Goal: Find contact information: Find contact information

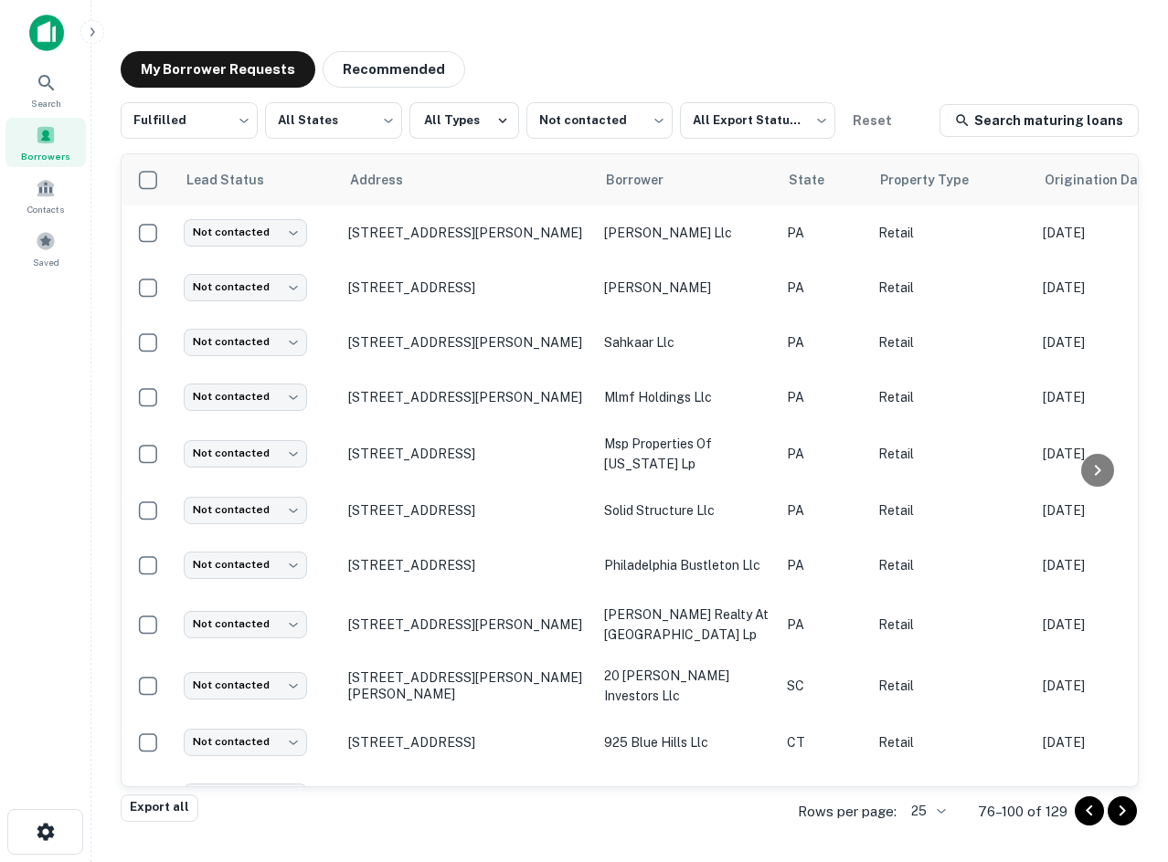
click at [1037, 26] on main "My Borrower Requests Recommended Fulfilled ********* ​ All States *** ​ All Typ…" at bounding box center [629, 431] width 1076 height 862
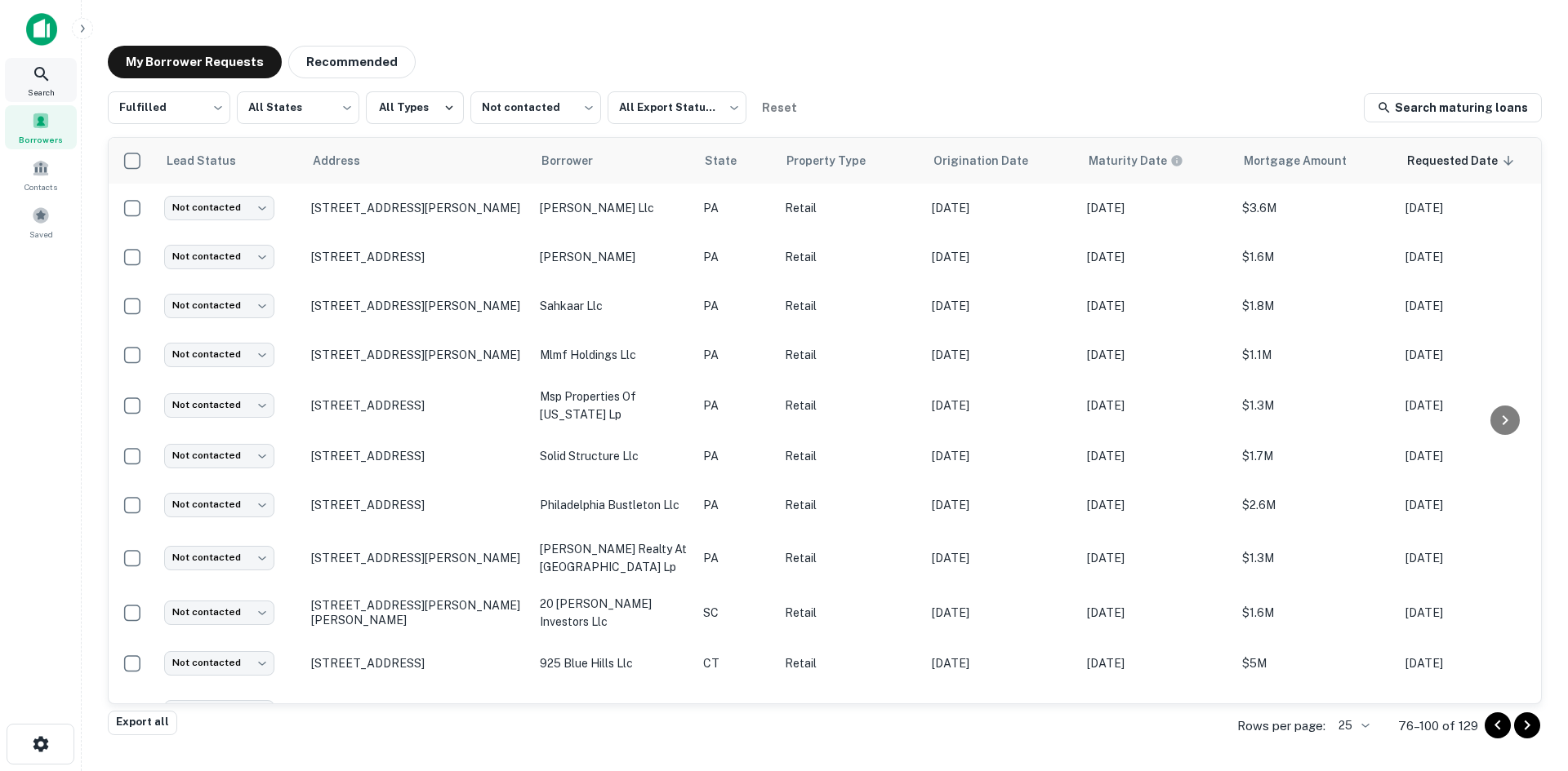
click at [49, 108] on div "Borrowers" at bounding box center [40, 127] width 72 height 44
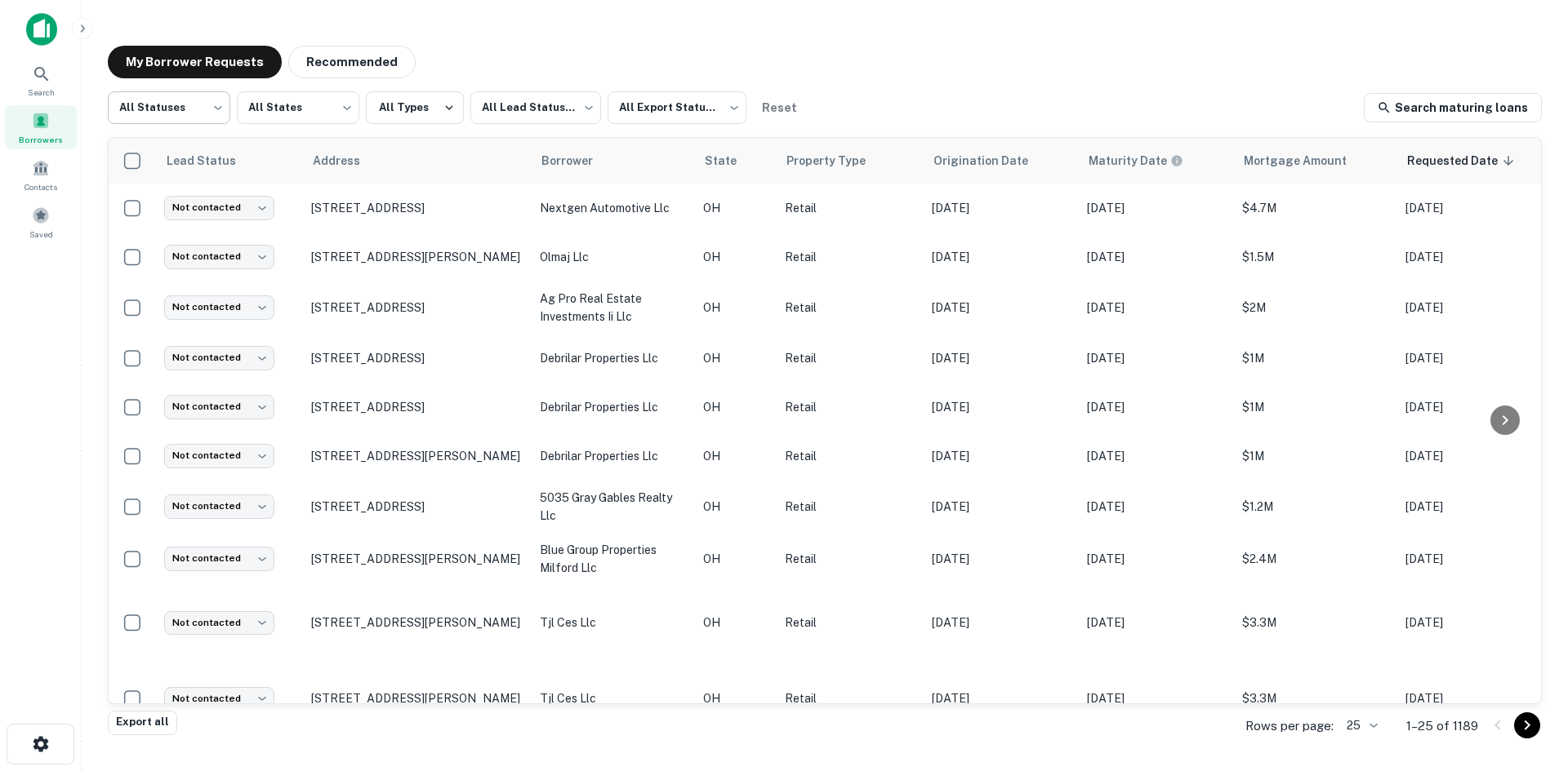
click at [191, 113] on body "Search Borrowers Contacts Saved My Borrower Requests Recommended All Statuses *…" at bounding box center [784, 385] width 1568 height 771
click at [184, 204] on li "Fulfilled" at bounding box center [169, 208] width 122 height 29
type input "*********"
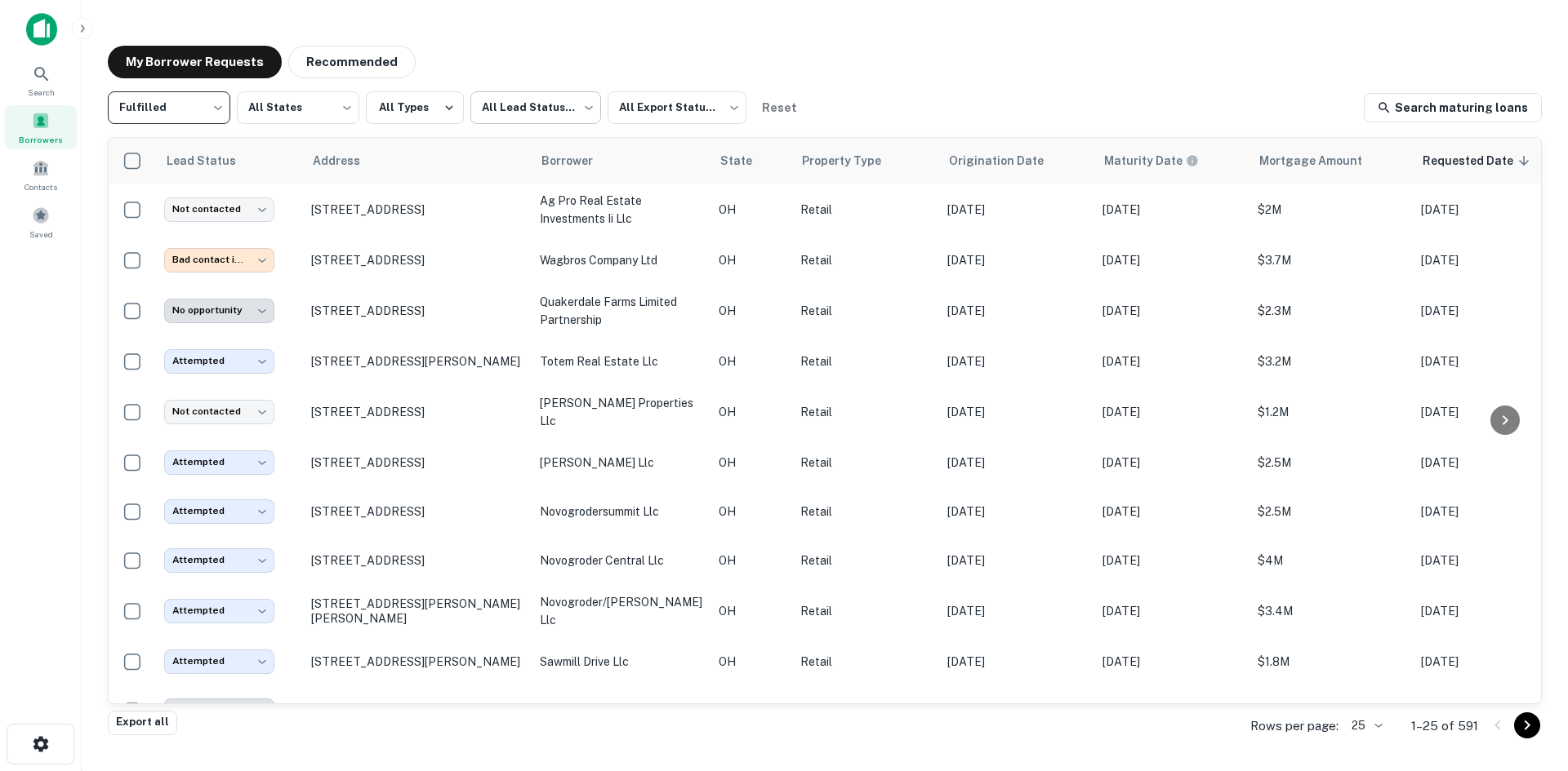
click at [568, 111] on body "**********" at bounding box center [784, 385] width 1568 height 771
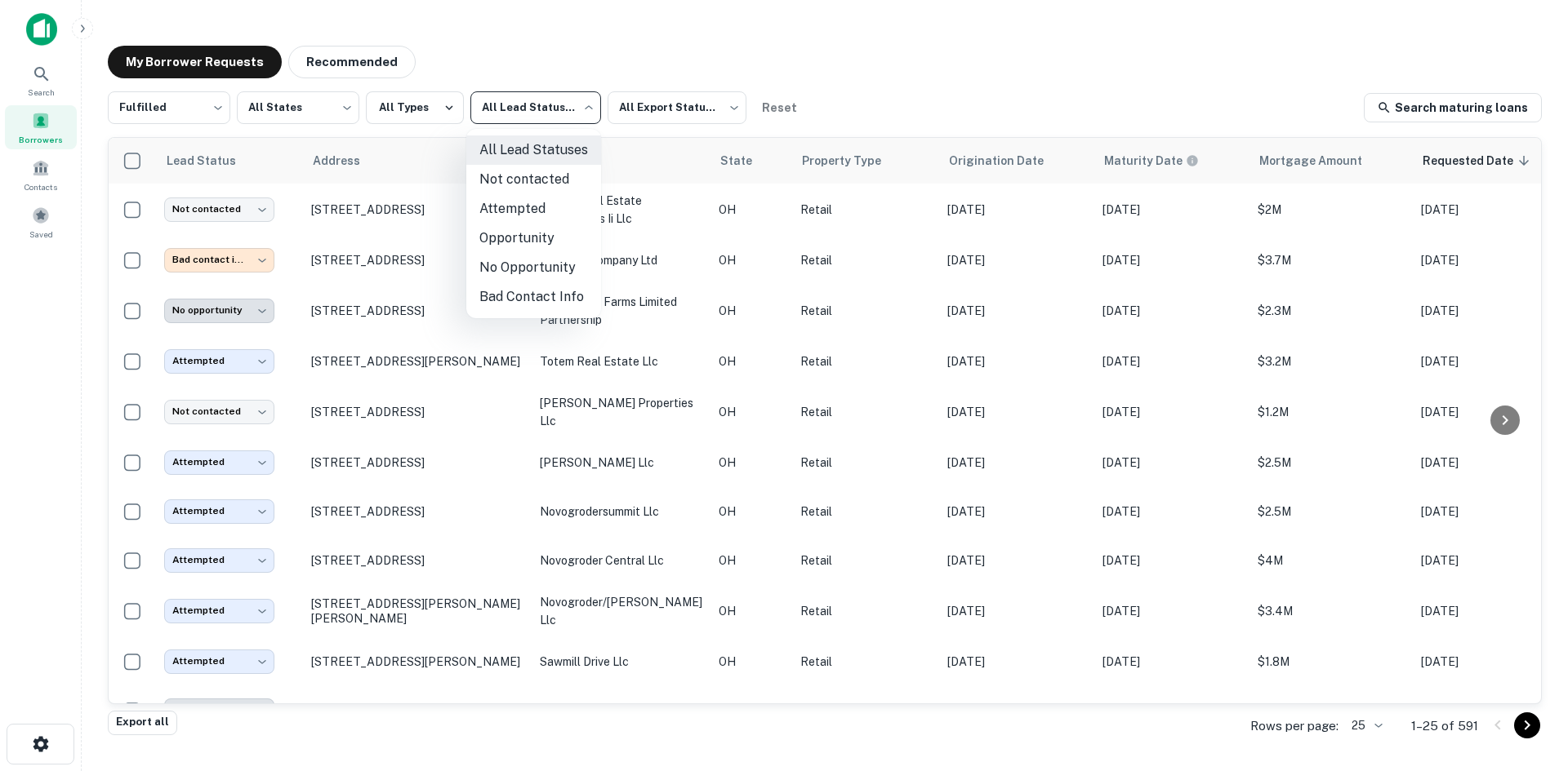
click at [554, 182] on li "Not contacted" at bounding box center [534, 180] width 135 height 29
type input "****"
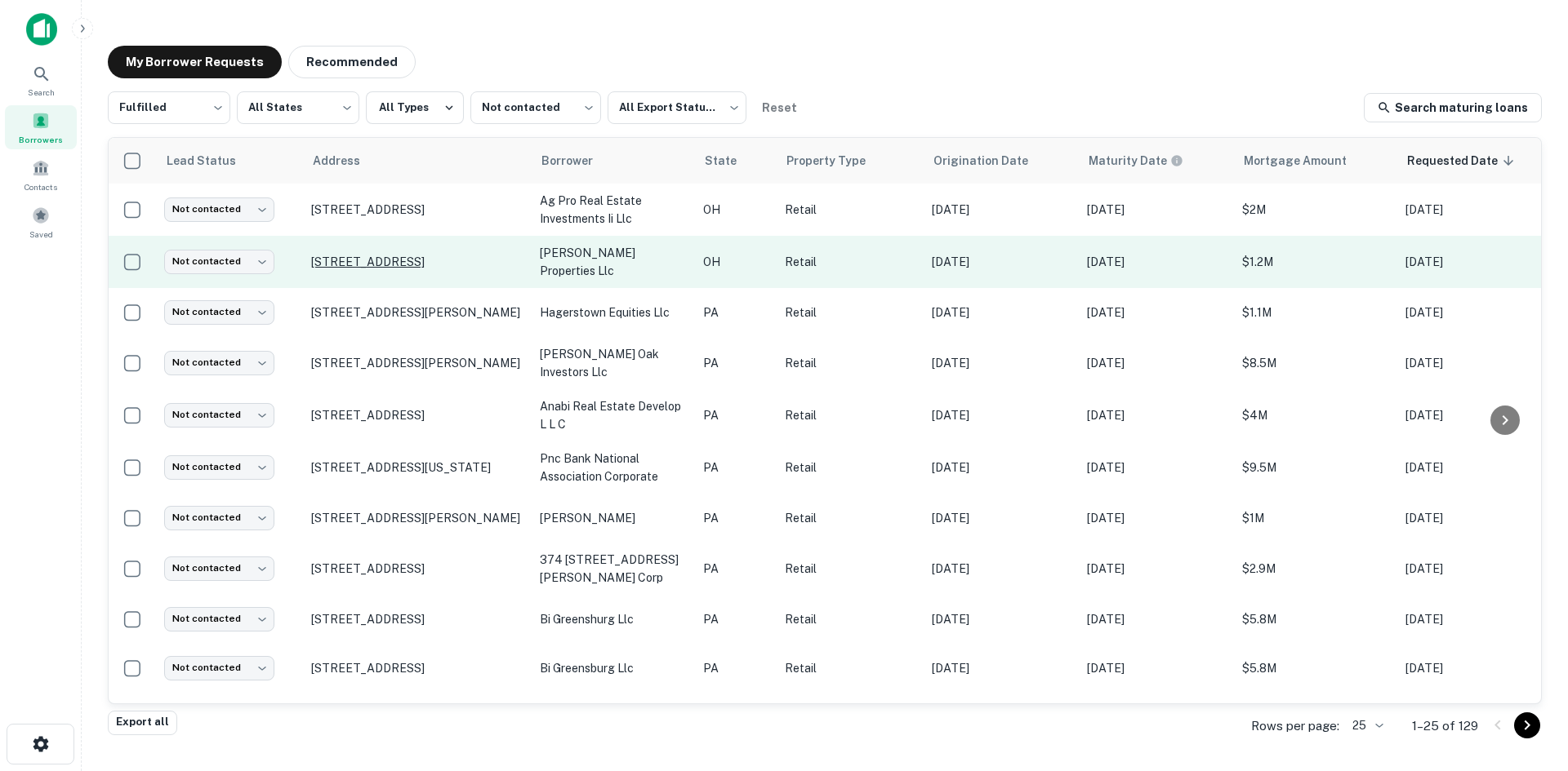
click at [419, 259] on p "[STREET_ADDRESS]" at bounding box center [417, 262] width 213 height 14
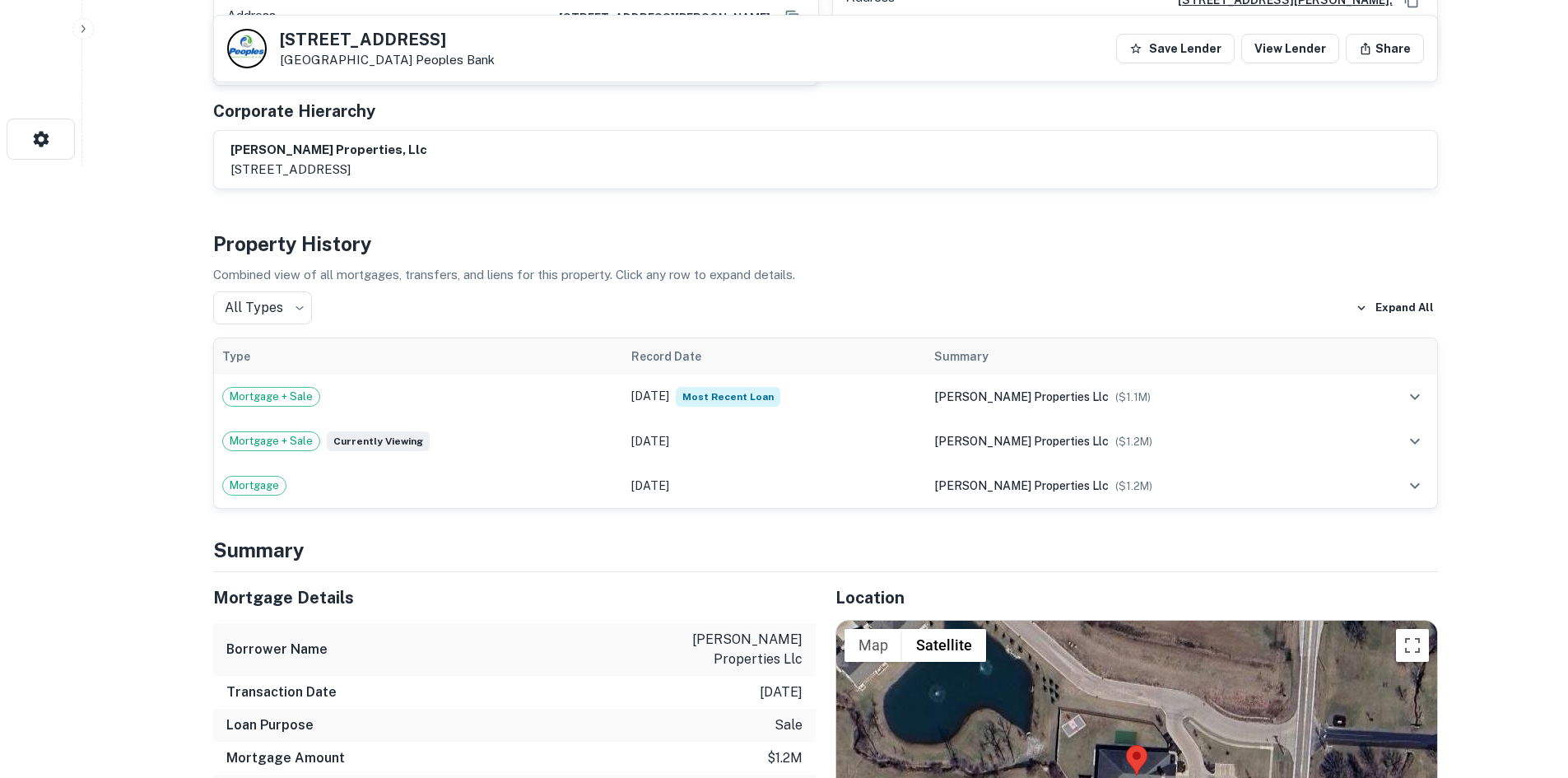
scroll to position [906, 0]
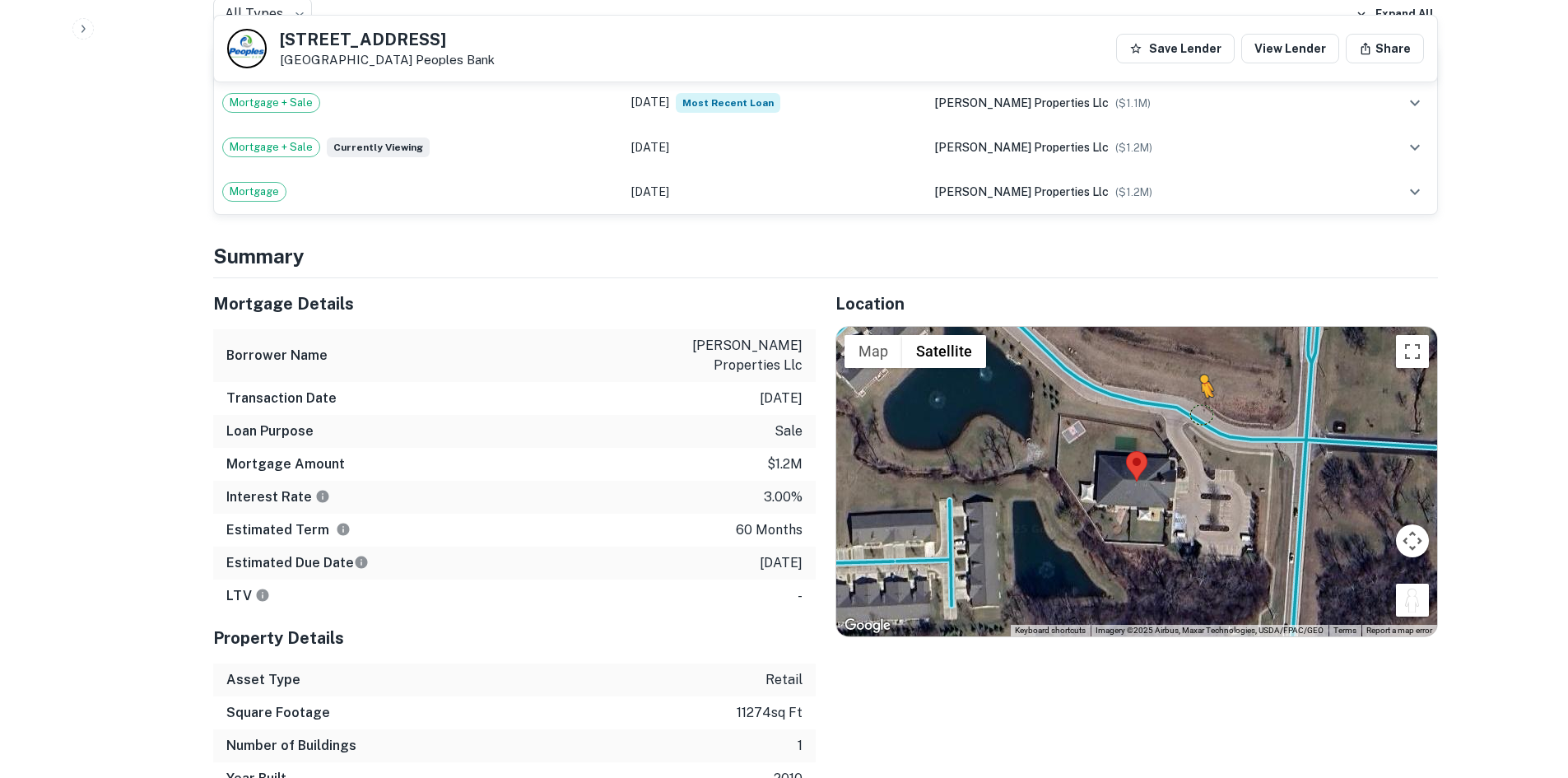
drag, startPoint x: 1420, startPoint y: 581, endPoint x: 1199, endPoint y: 396, distance: 288.2
click at [1199, 396] on div "To activate drag with keyboard, press Alt + Enter. Once in keyboard drag state,…" at bounding box center [1136, 482] width 601 height 310
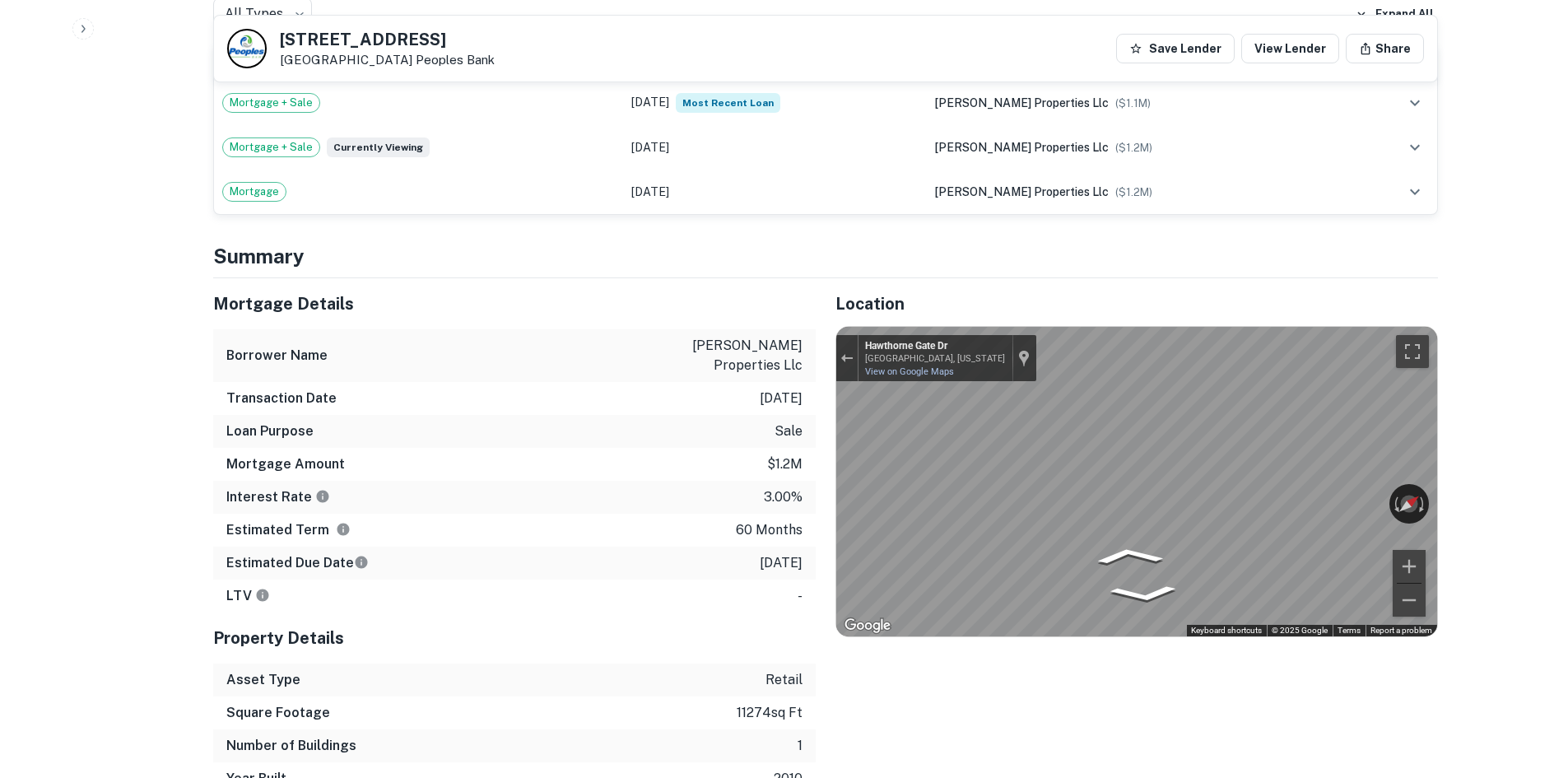
click at [1183, 463] on div "Location ← Move left → Move right ↑ Move up ↓ Move down + Zoom in - Zoom out Ho…" at bounding box center [1126, 537] width 623 height 517
click at [1065, 569] on icon "Go East, Hawthorne Gate Dr" at bounding box center [1075, 585] width 87 height 32
click at [1065, 570] on icon "Go East, Hawthorne Gate Dr" at bounding box center [1076, 586] width 94 height 33
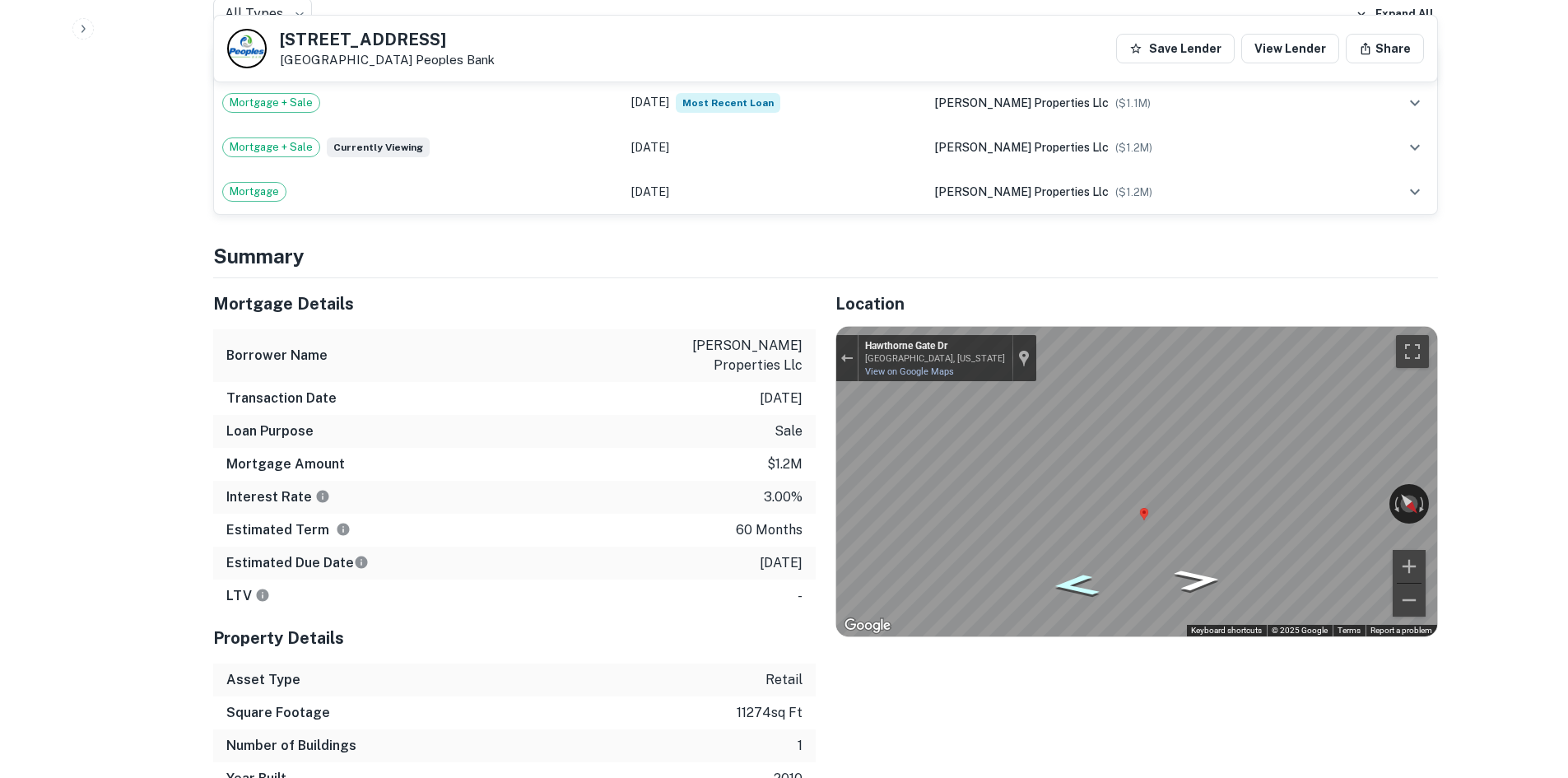
click at [1065, 569] on icon "Go East, Hawthorne Gate Dr" at bounding box center [1075, 585] width 87 height 32
click at [1077, 561] on icon "Go East, Hawthorne Gate Dr" at bounding box center [1075, 575] width 87 height 33
click at [1169, 490] on div "← Move left → Move right ↑ Move up ↓ Move down + Zoom in - Zoom out [GEOGRAPHIC…" at bounding box center [1136, 482] width 601 height 310
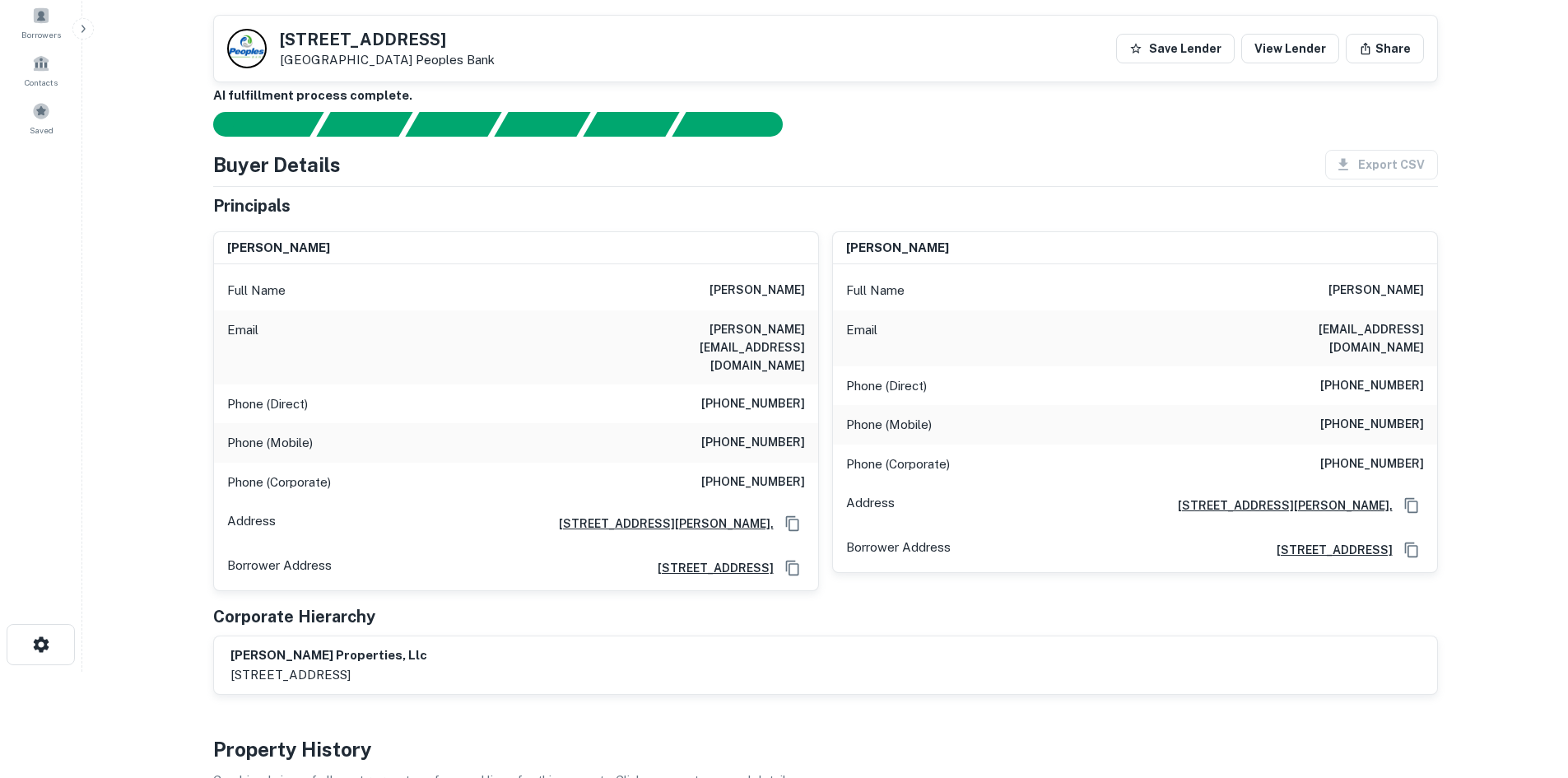
scroll to position [82, 0]
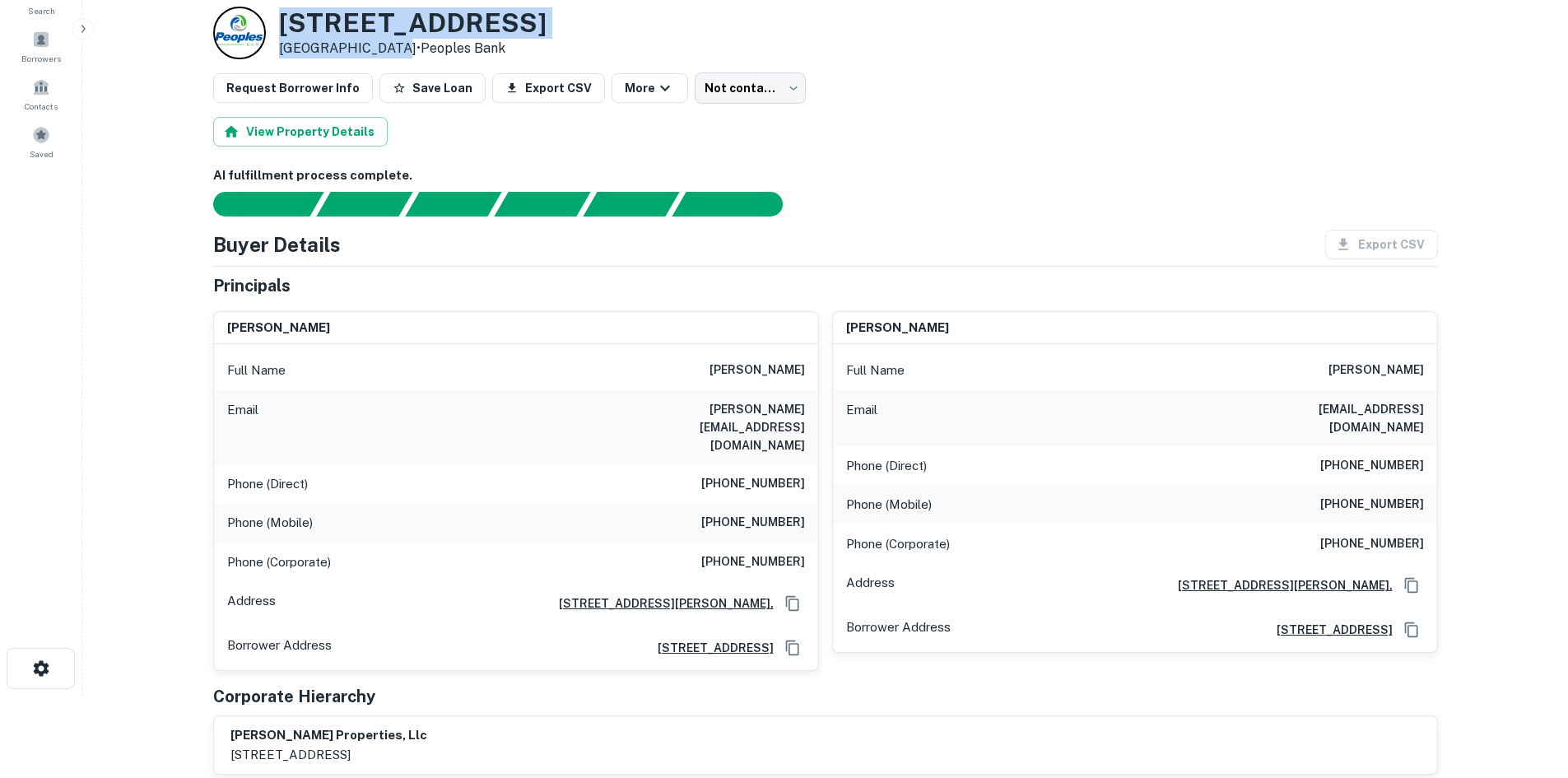
drag, startPoint x: 276, startPoint y: 14, endPoint x: 395, endPoint y: 54, distance: 125.5
click at [395, 54] on div "[STREET_ADDRESS] • Peoples Bank" at bounding box center [380, 32] width 333 height 52
copy div "[STREET_ADDRESS]"
click at [956, 212] on div at bounding box center [816, 204] width 1244 height 24
click at [1416, 459] on div "Phone (Direct) [PHONE_NUMBER]" at bounding box center [1135, 466] width 605 height 40
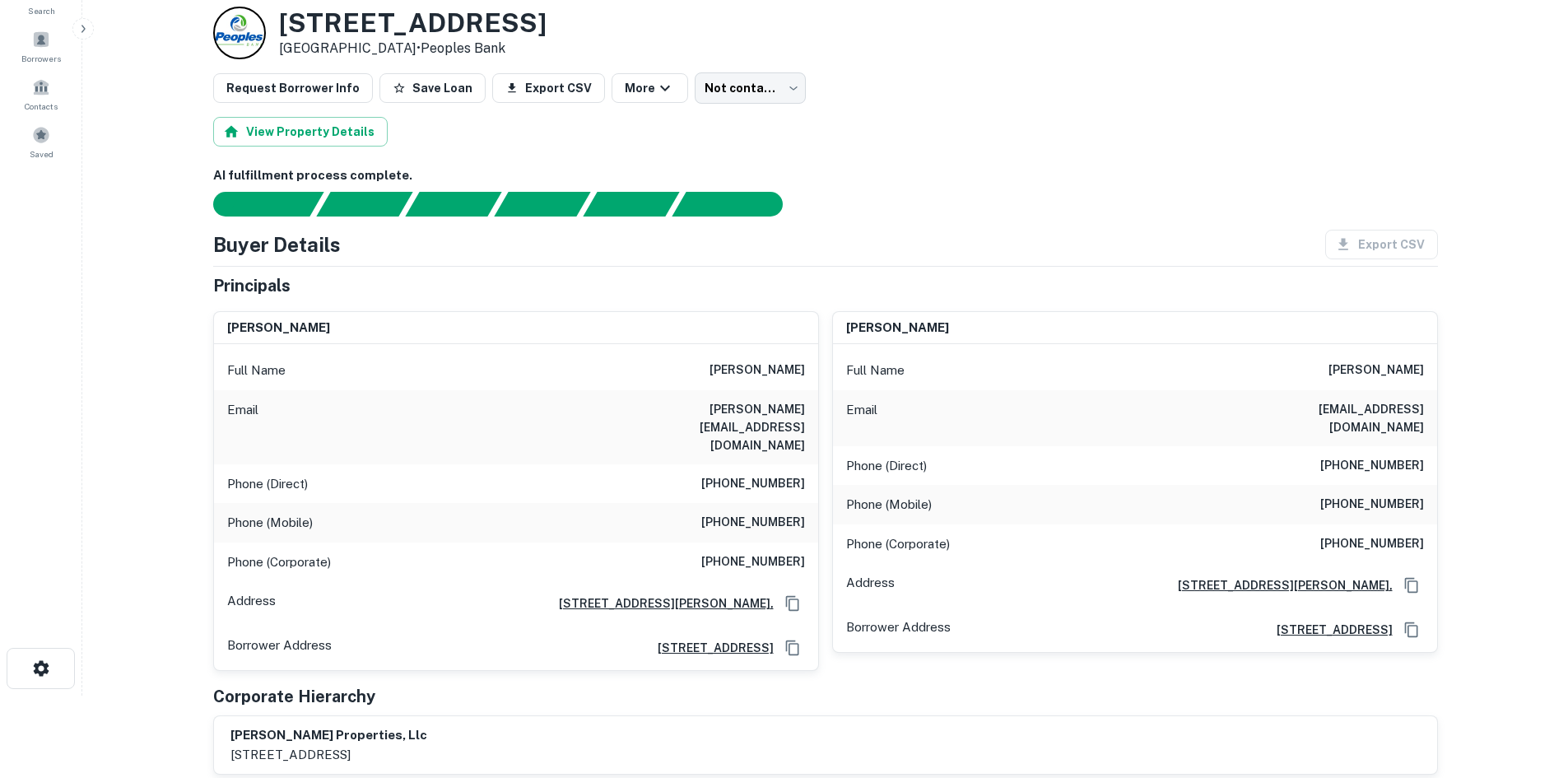
click at [1398, 456] on h6 "[PHONE_NUMBER]" at bounding box center [1372, 466] width 104 height 20
click at [1394, 456] on h6 "[PHONE_NUMBER]" at bounding box center [1372, 466] width 104 height 20
click at [1390, 456] on h6 "[PHONE_NUMBER]" at bounding box center [1372, 466] width 104 height 20
click at [1388, 456] on h6 "[PHONE_NUMBER]" at bounding box center [1372, 466] width 104 height 20
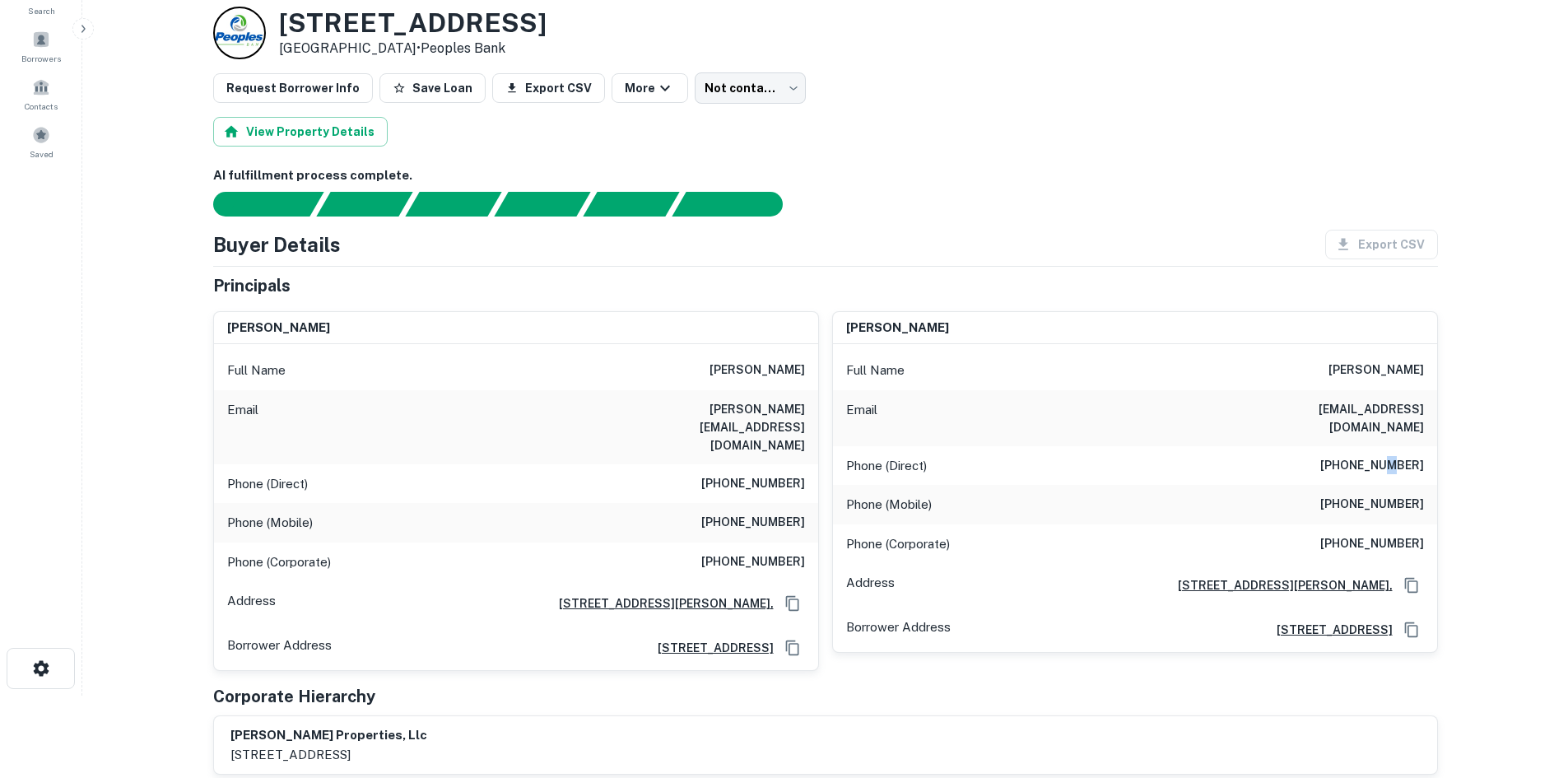
click at [1388, 456] on h6 "[PHONE_NUMBER]" at bounding box center [1372, 466] width 104 height 20
copy h6 "[PHONE_NUMBER]"
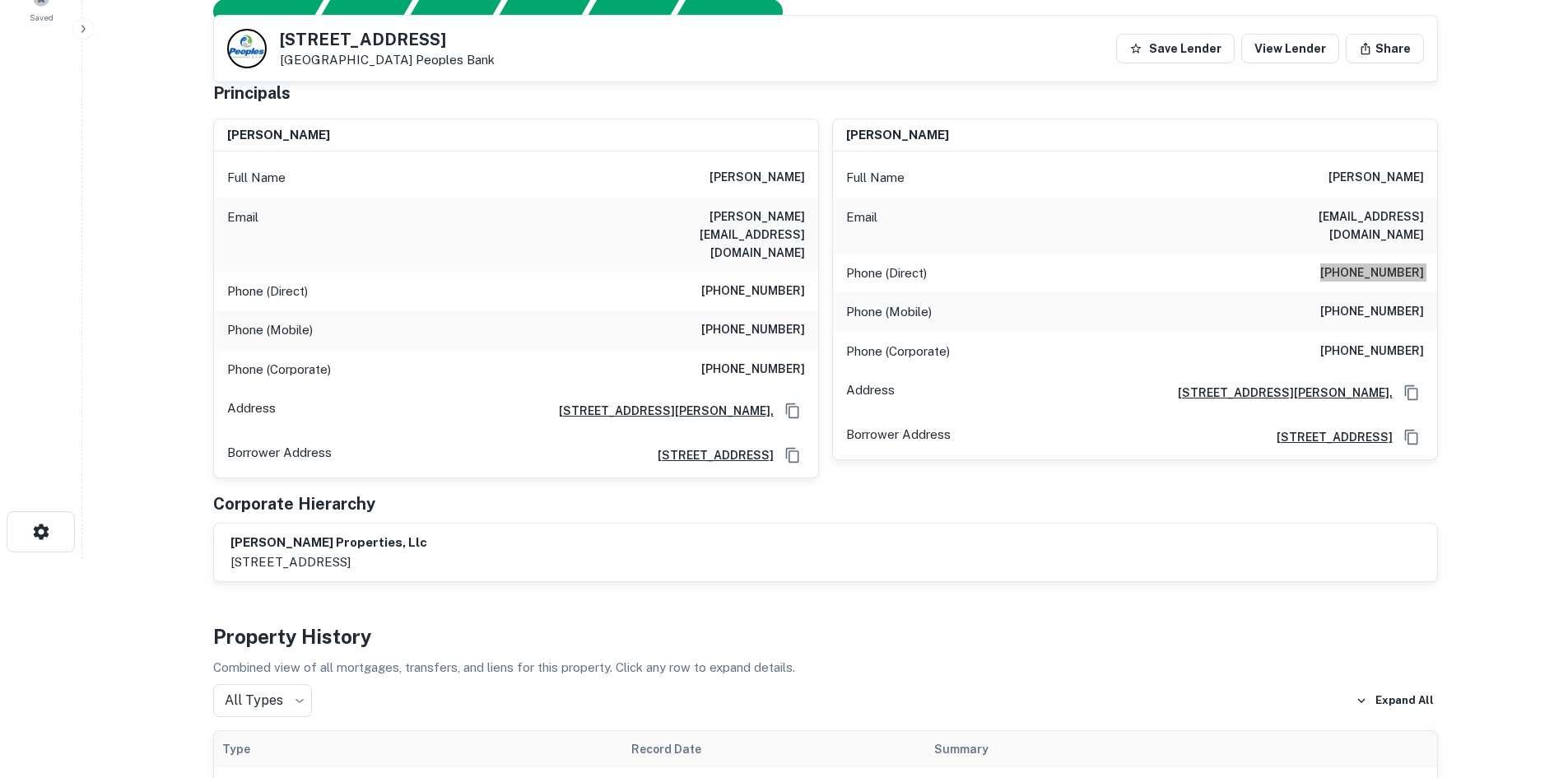
scroll to position [165, 0]
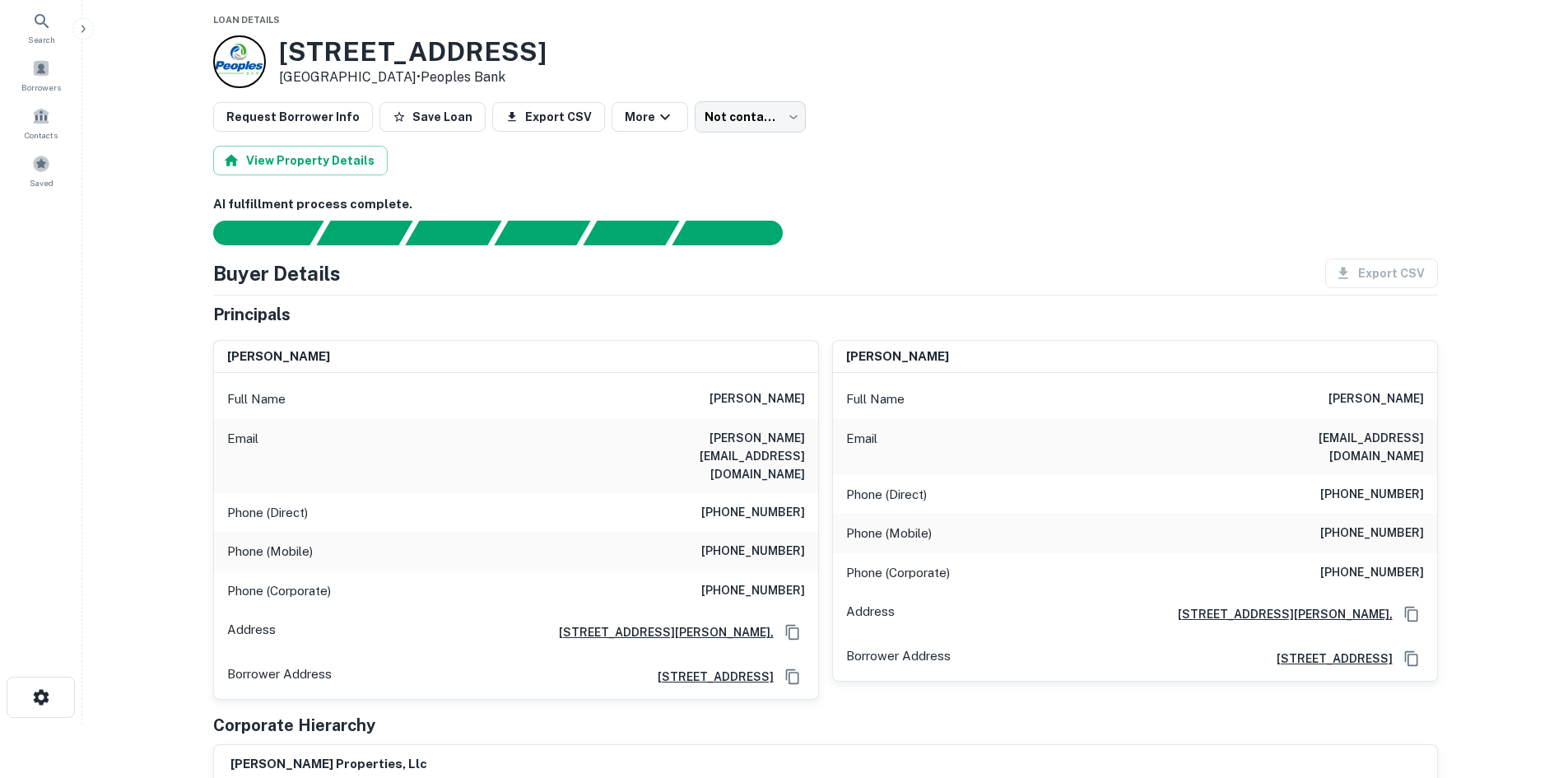
scroll to position [82, 0]
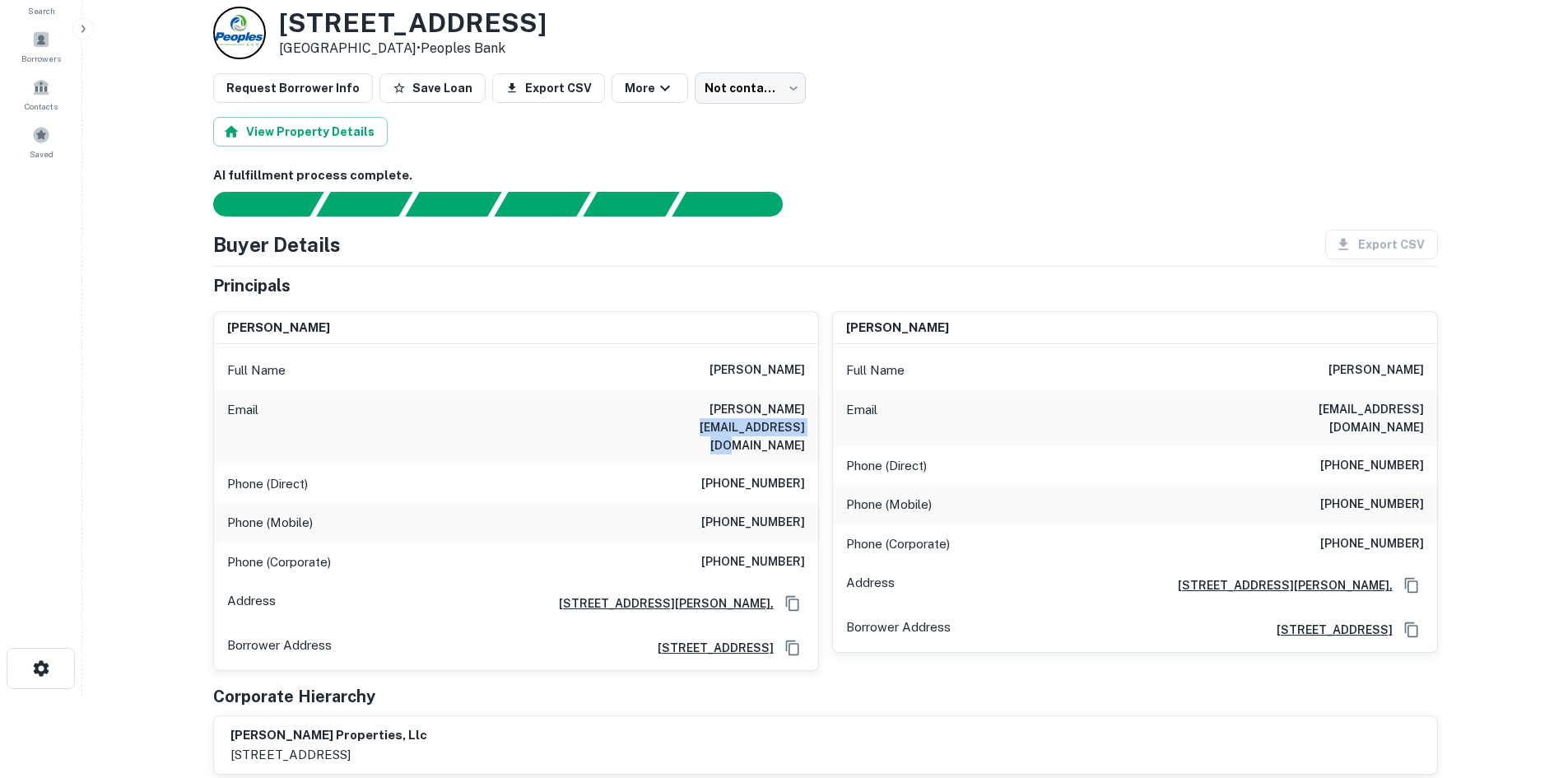
drag, startPoint x: 696, startPoint y: 413, endPoint x: 777, endPoint y: 427, distance: 82.2
click at [777, 427] on h6 "[PERSON_NAME][EMAIL_ADDRESS][DOMAIN_NAME]" at bounding box center [706, 427] width 197 height 54
copy h6 "whitewillowmeadows"
click at [770, 418] on h6 "[PERSON_NAME][EMAIL_ADDRESS][DOMAIN_NAME]" at bounding box center [706, 427] width 197 height 54
click at [1365, 495] on h6 "[PHONE_NUMBER]" at bounding box center [1372, 505] width 104 height 20
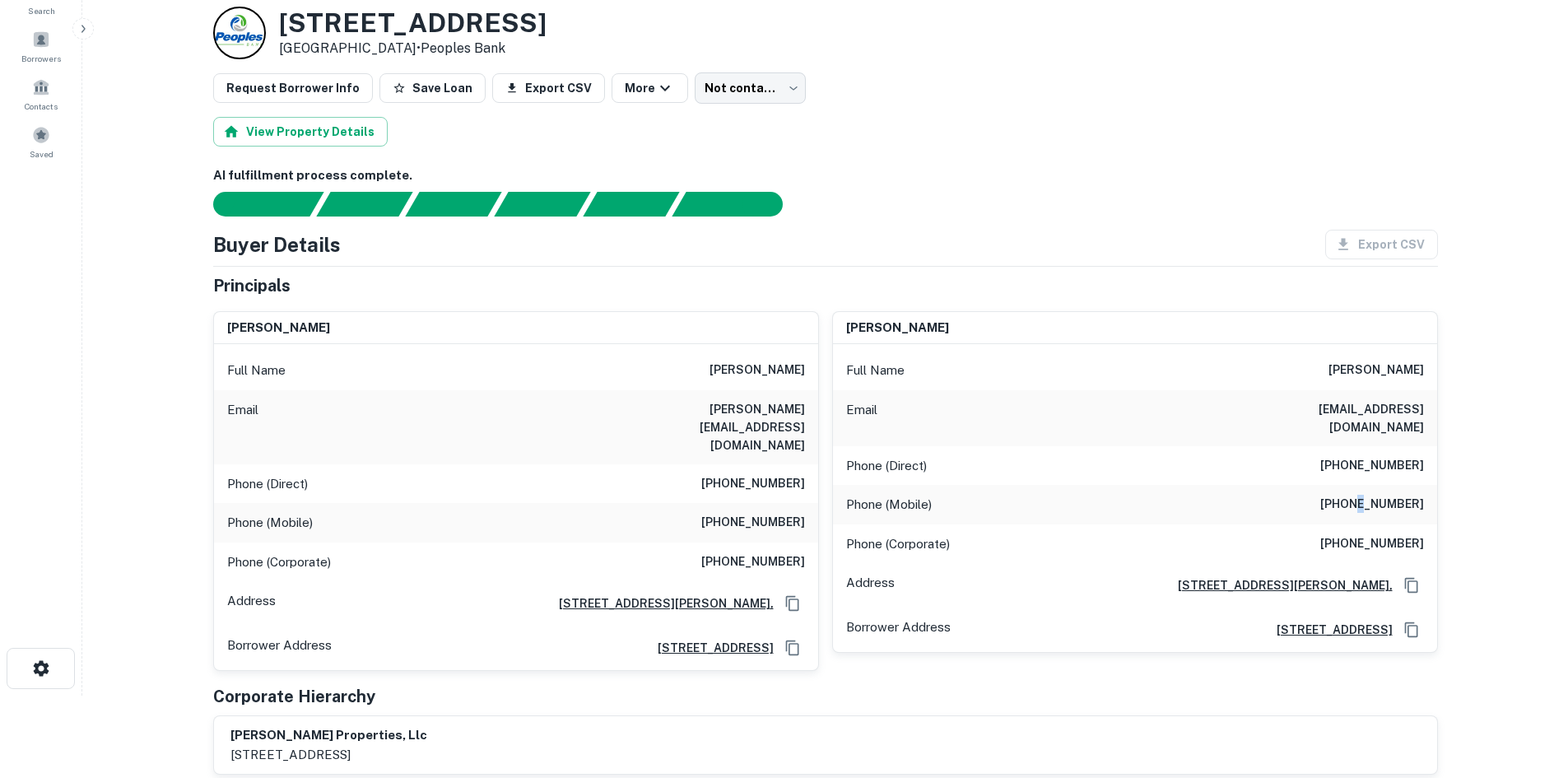
click at [1365, 495] on h6 "[PHONE_NUMBER]" at bounding box center [1372, 505] width 104 height 20
copy h6 "[PHONE_NUMBER]"
click at [1405, 525] on div "Phone (Corporate) [PHONE_NUMBER]" at bounding box center [1135, 545] width 605 height 40
click at [1400, 535] on h6 "[PHONE_NUMBER]" at bounding box center [1372, 545] width 104 height 20
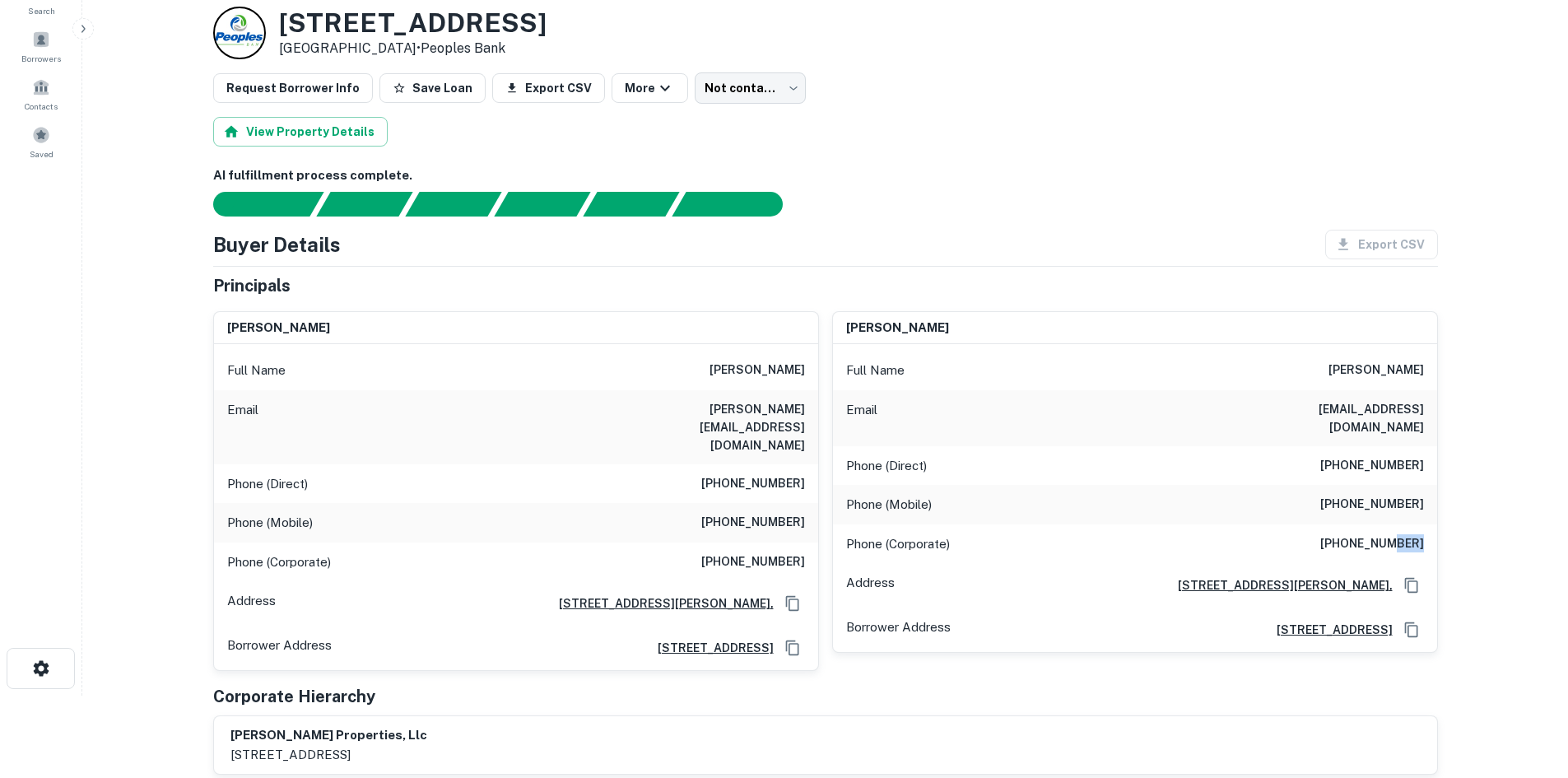
click at [1399, 535] on h6 "[PHONE_NUMBER]" at bounding box center [1372, 545] width 104 height 20
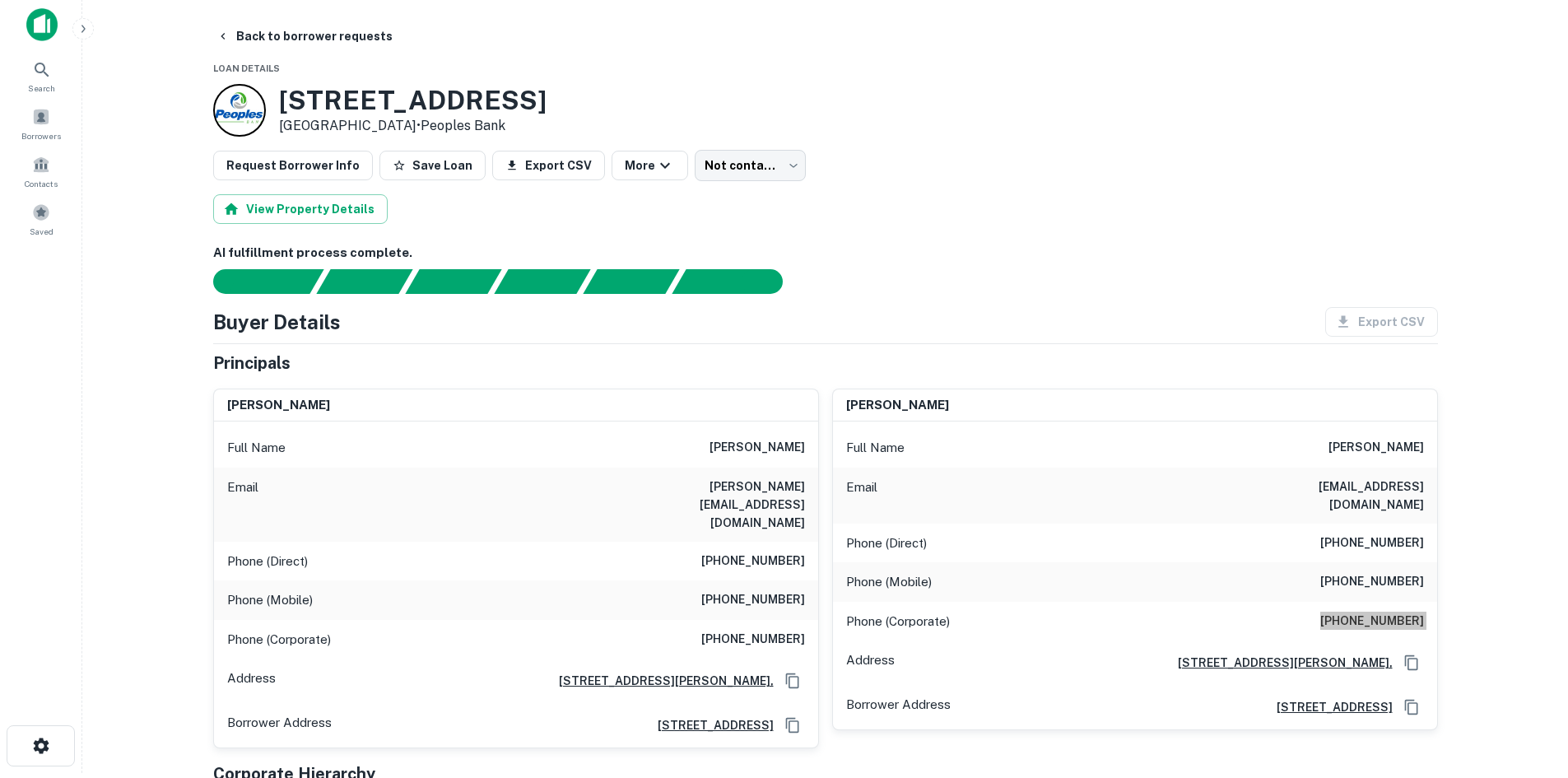
scroll to position [0, 0]
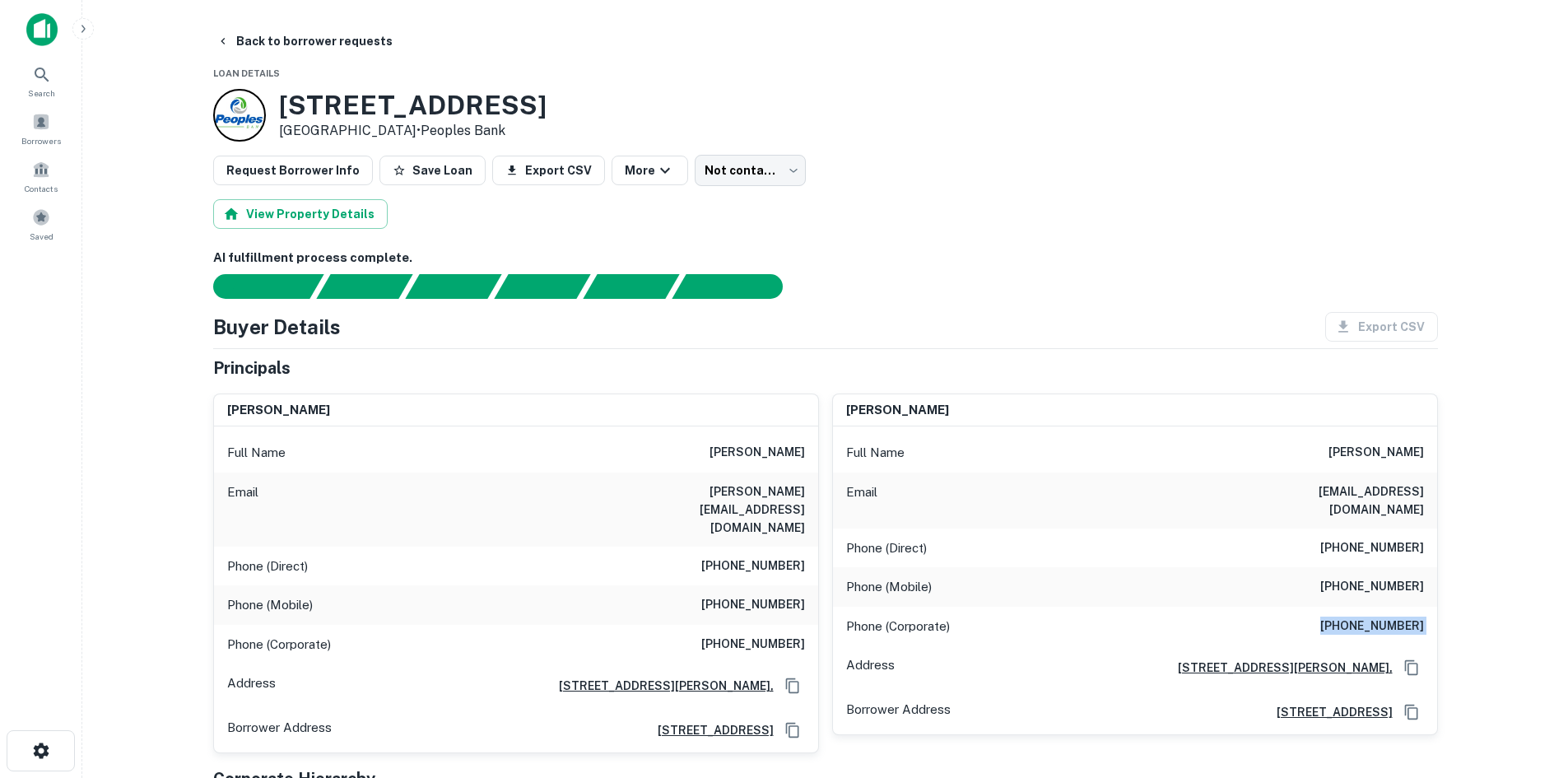
click at [748, 557] on h6 "[PHONE_NUMBER]" at bounding box center [752, 567] width 104 height 20
click at [743, 557] on h6 "[PHONE_NUMBER]" at bounding box center [752, 567] width 104 height 20
click at [743, 557] on h6 "[PHONE_NUMBER]" at bounding box center [752, 567] width 104 height 20
click at [741, 557] on h6 "[PHONE_NUMBER]" at bounding box center [752, 567] width 104 height 20
click at [739, 557] on h6 "[PHONE_NUMBER]" at bounding box center [752, 567] width 104 height 20
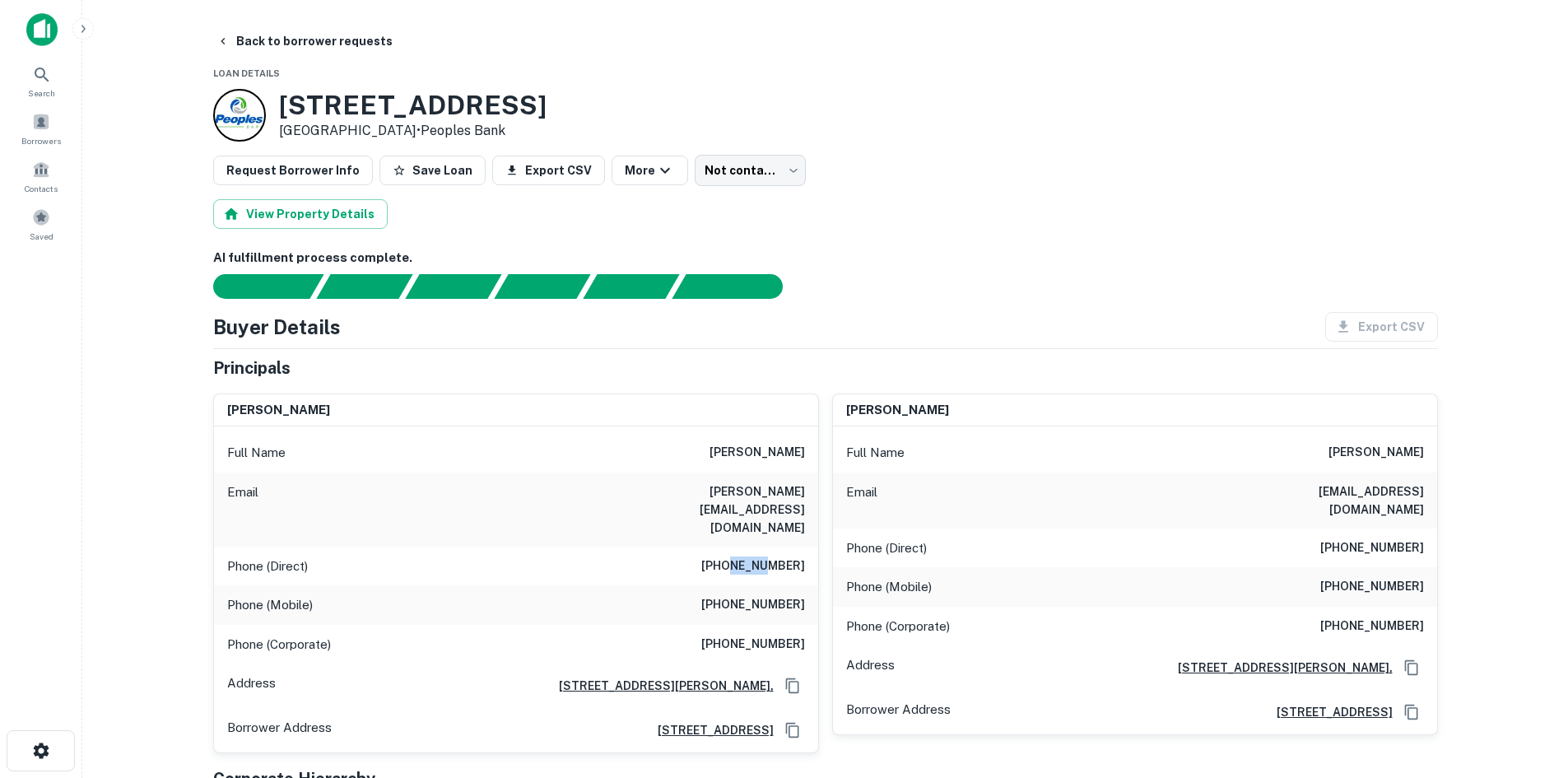
click at [739, 557] on h6 "[PHONE_NUMBER]" at bounding box center [752, 567] width 104 height 20
click at [735, 557] on h6 "[PHONE_NUMBER]" at bounding box center [752, 567] width 104 height 20
copy h6 "[PHONE_NUMBER]"
click at [944, 435] on div "Full Name [PERSON_NAME]" at bounding box center [1135, 453] width 605 height 40
click at [725, 175] on body "Search Borrowers Contacts Saved Back to borrower requests Loan Details [STREET_…" at bounding box center [784, 389] width 1568 height 778
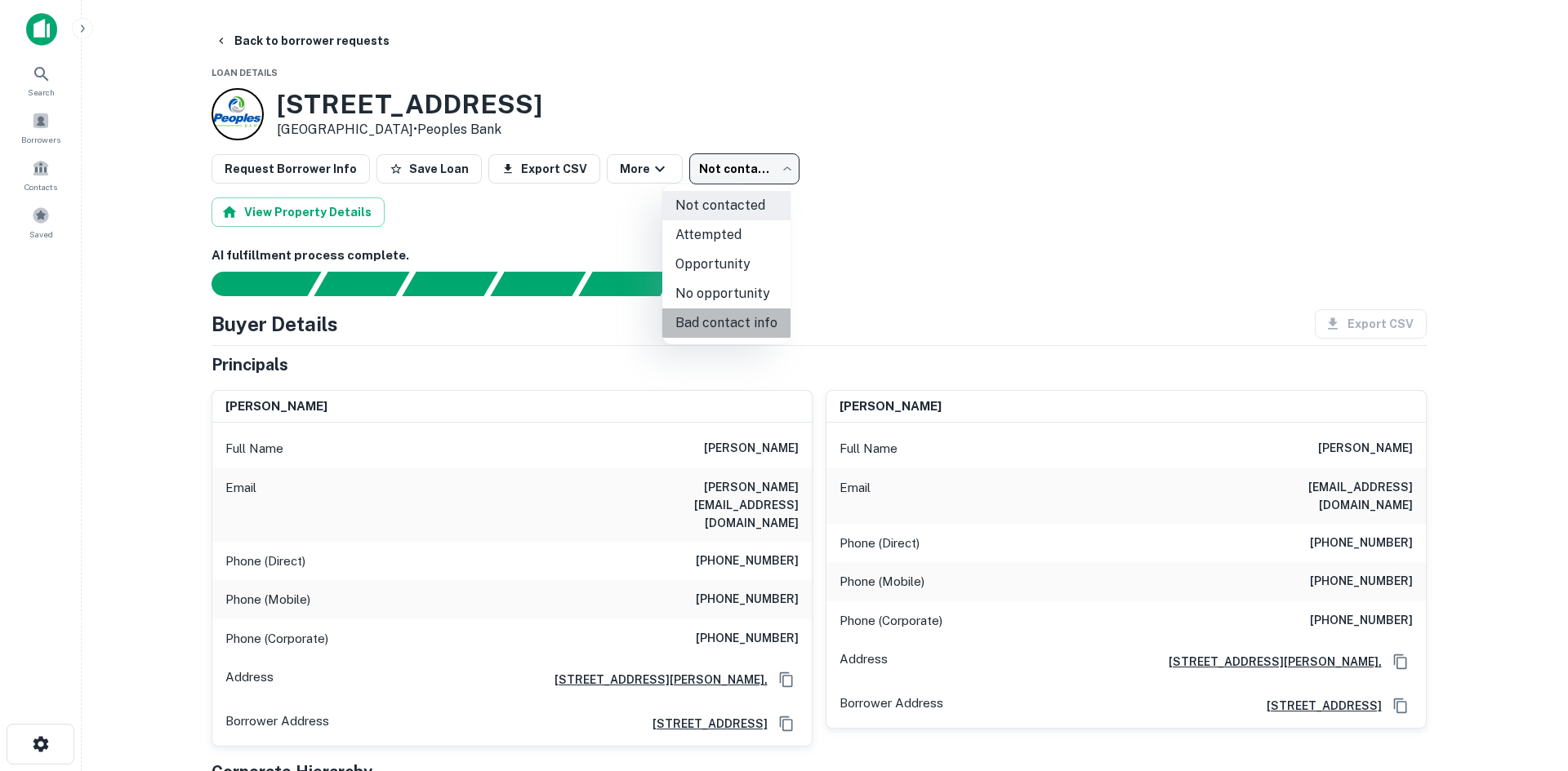
click at [729, 329] on li "Bad contact info" at bounding box center [726, 323] width 128 height 29
type input "**********"
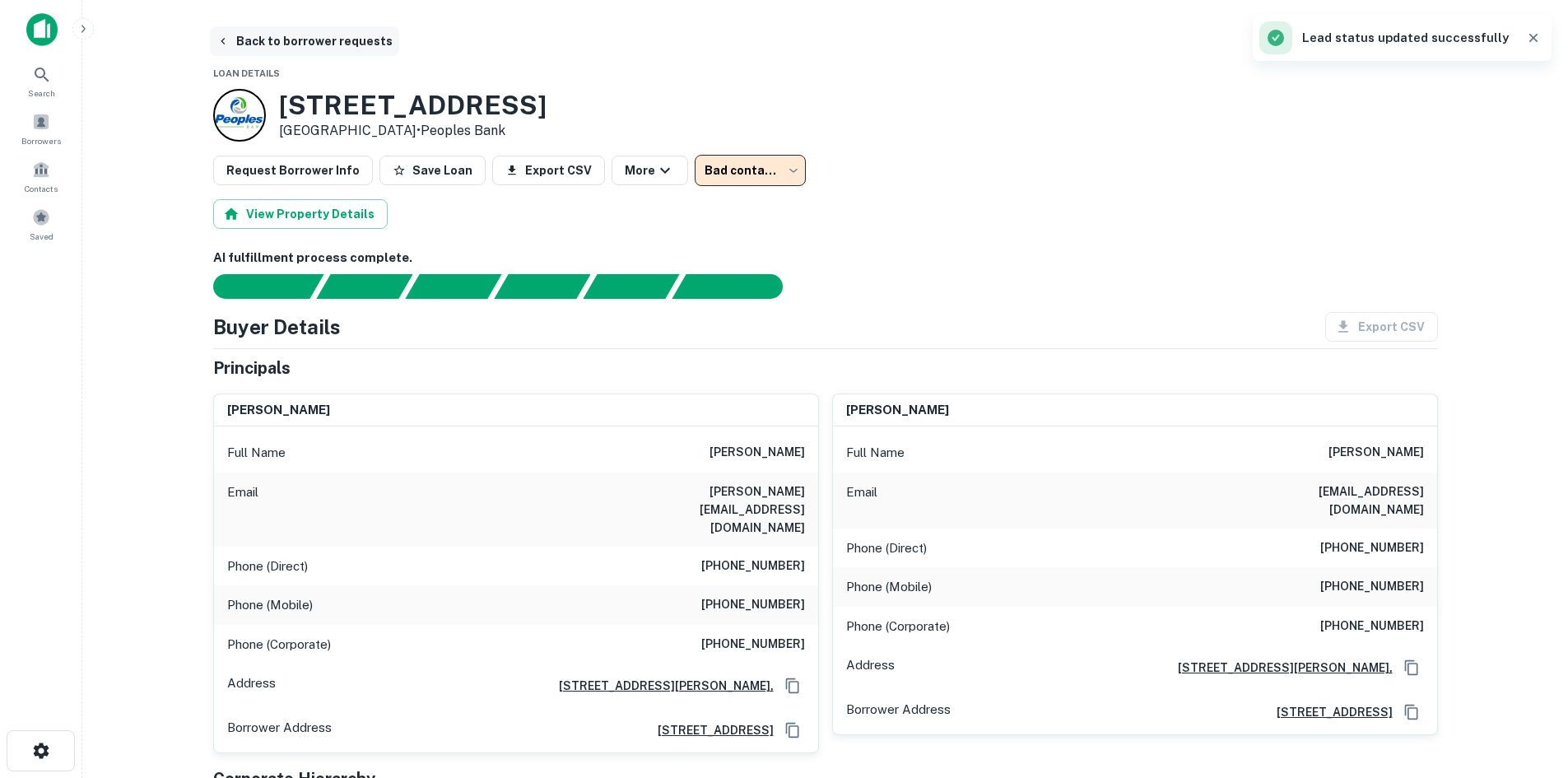
click at [249, 35] on button "Back to borrower requests" at bounding box center [305, 41] width 189 height 30
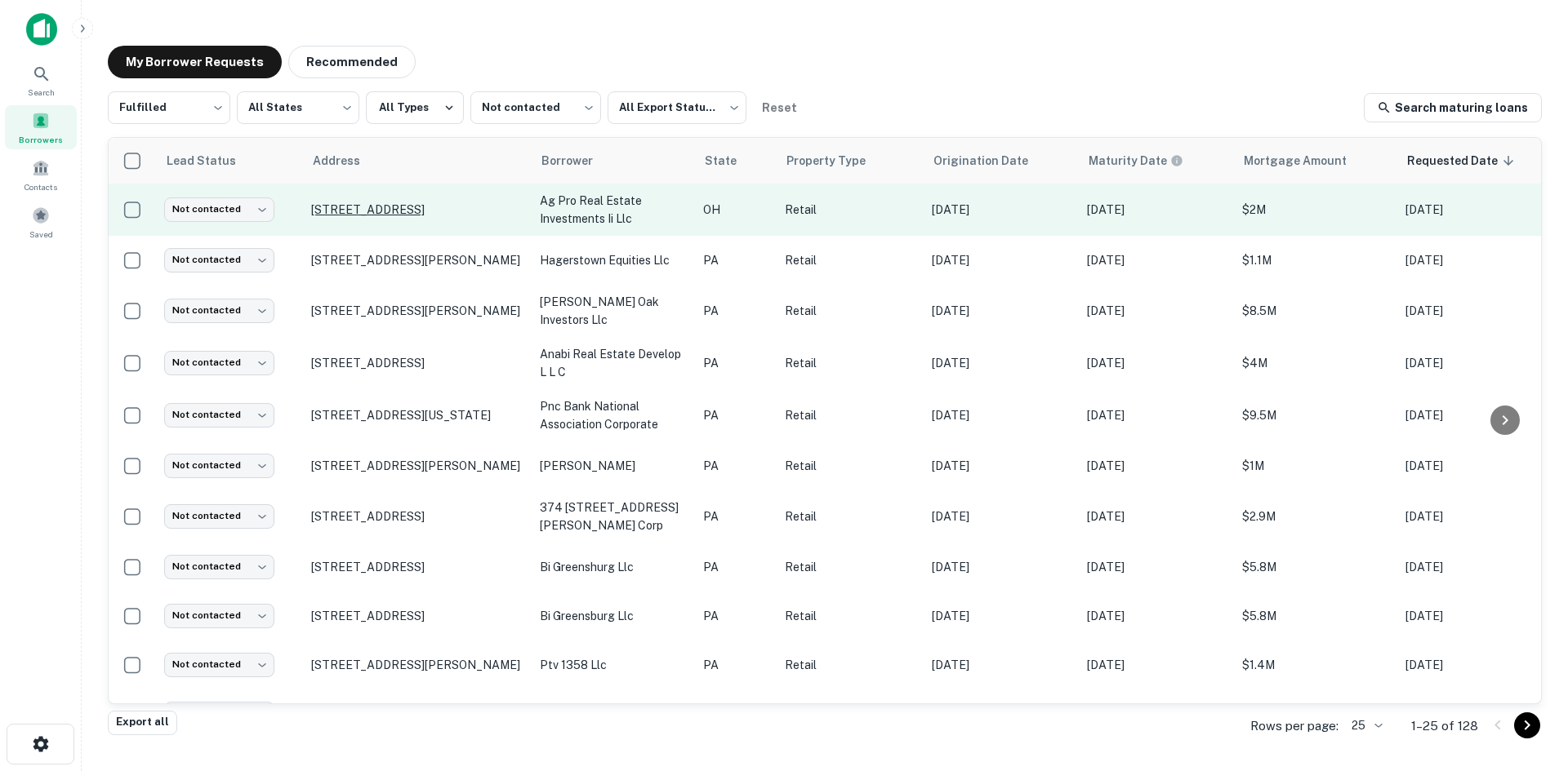
click at [440, 207] on p "[STREET_ADDRESS]" at bounding box center [417, 210] width 213 height 14
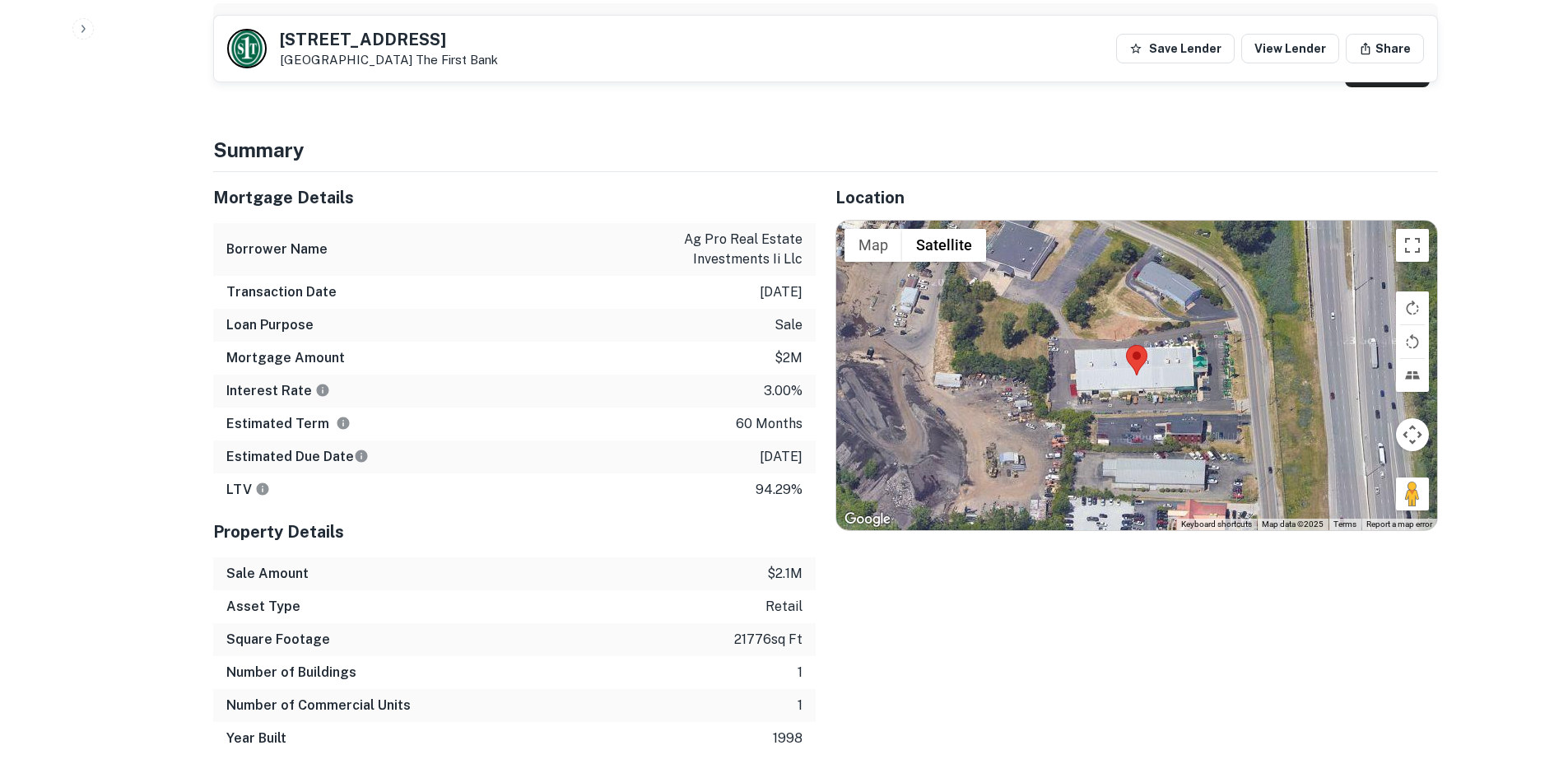
scroll to position [824, 0]
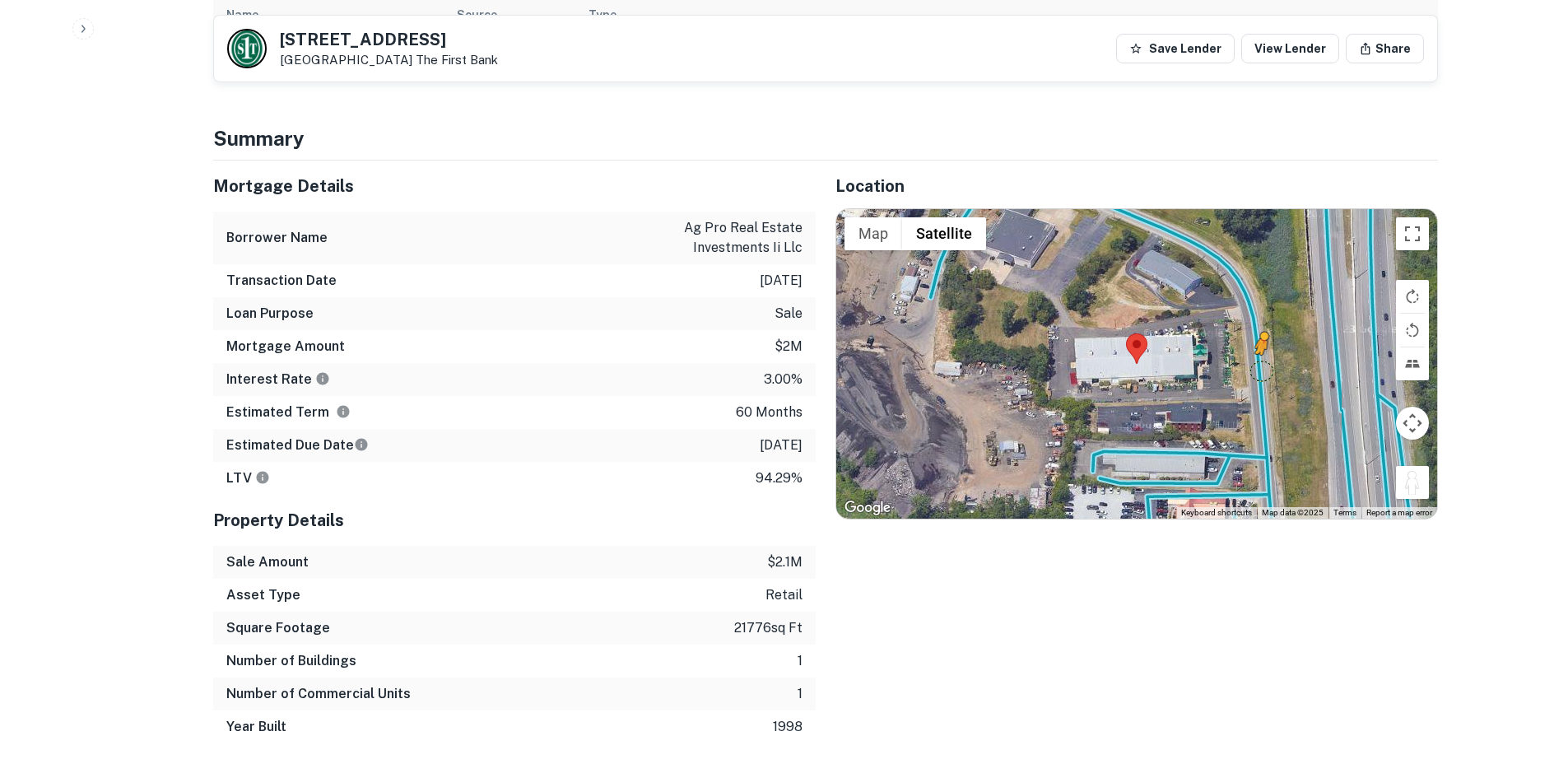
drag, startPoint x: 1402, startPoint y: 462, endPoint x: 1262, endPoint y: 354, distance: 176.8
click at [1262, 354] on div "To activate drag with keyboard, press Alt + Enter. Once in keyboard drag state,…" at bounding box center [1136, 364] width 601 height 310
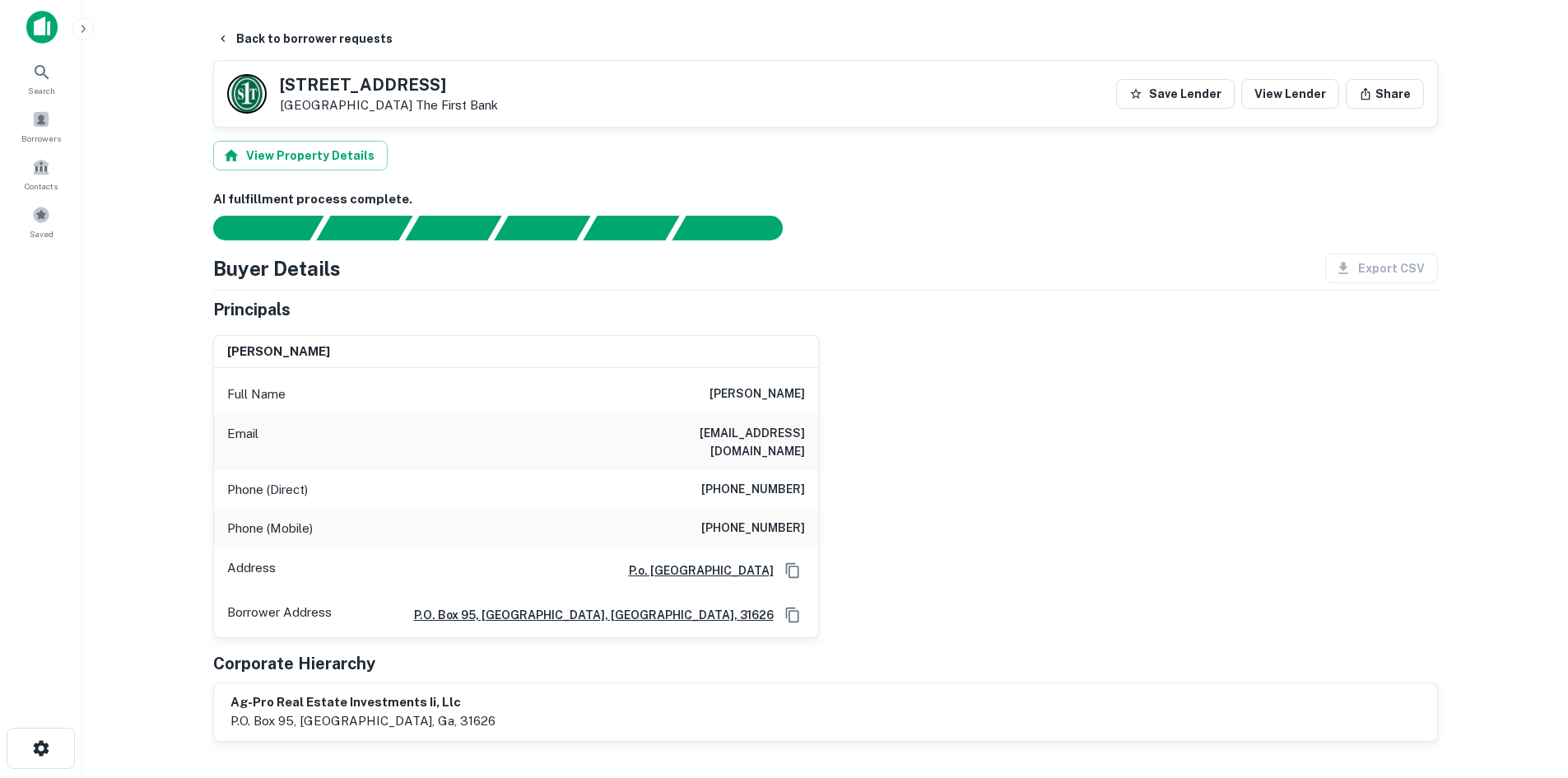
scroll to position [0, 0]
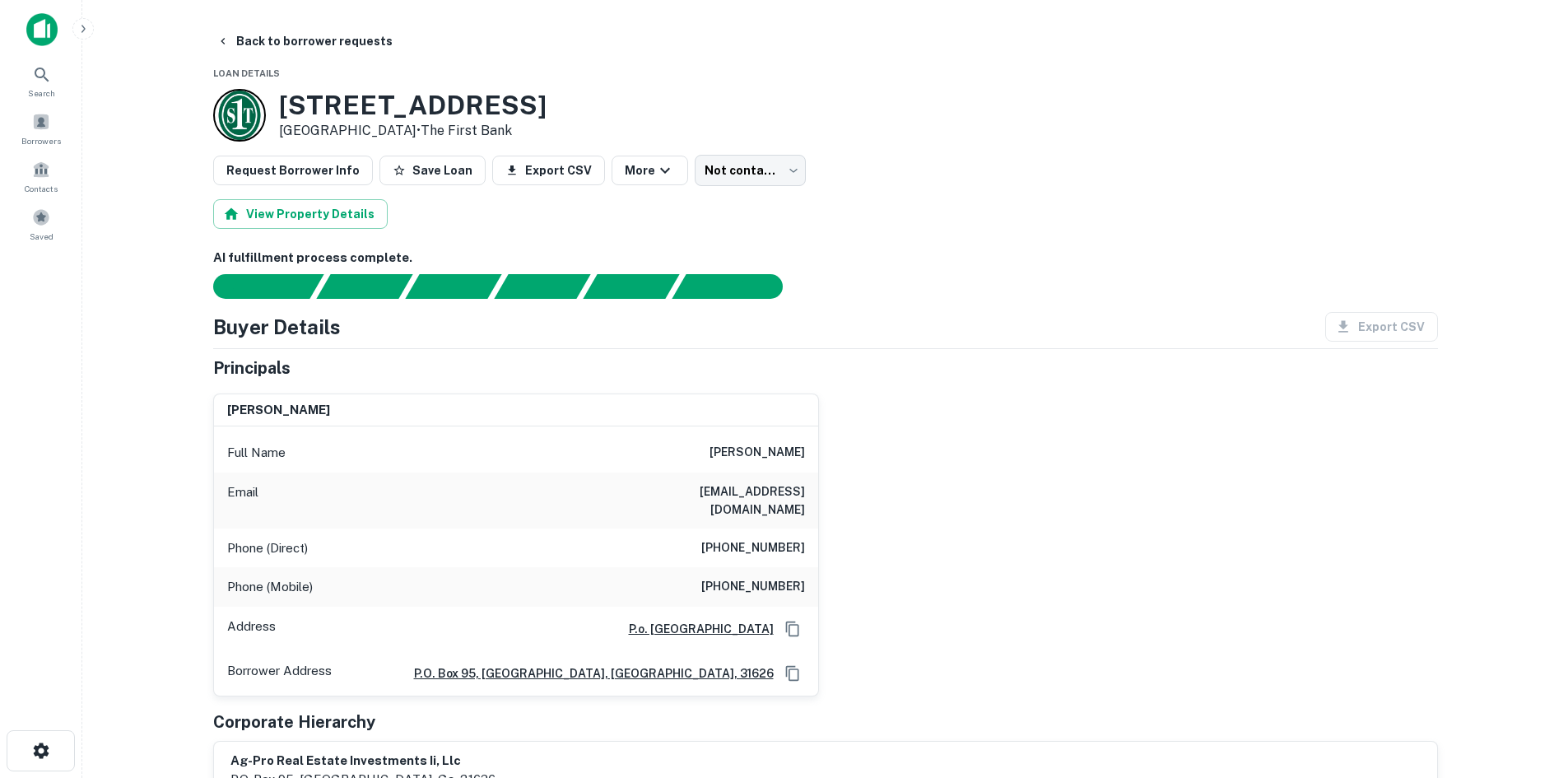
click at [743, 538] on h6 "[PHONE_NUMBER]" at bounding box center [752, 548] width 104 height 20
copy h6 "[PHONE_NUMBER]"
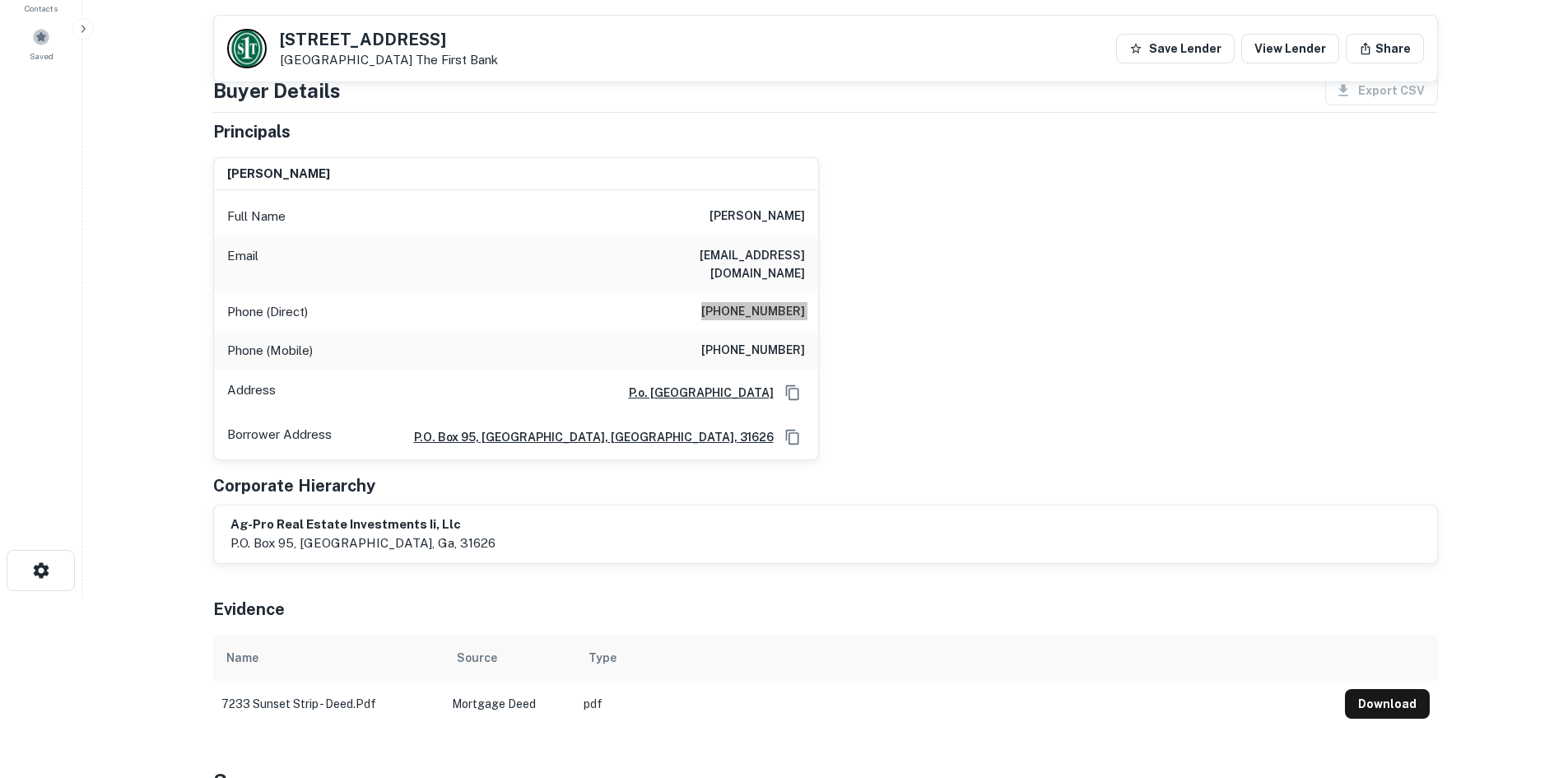
scroll to position [165, 0]
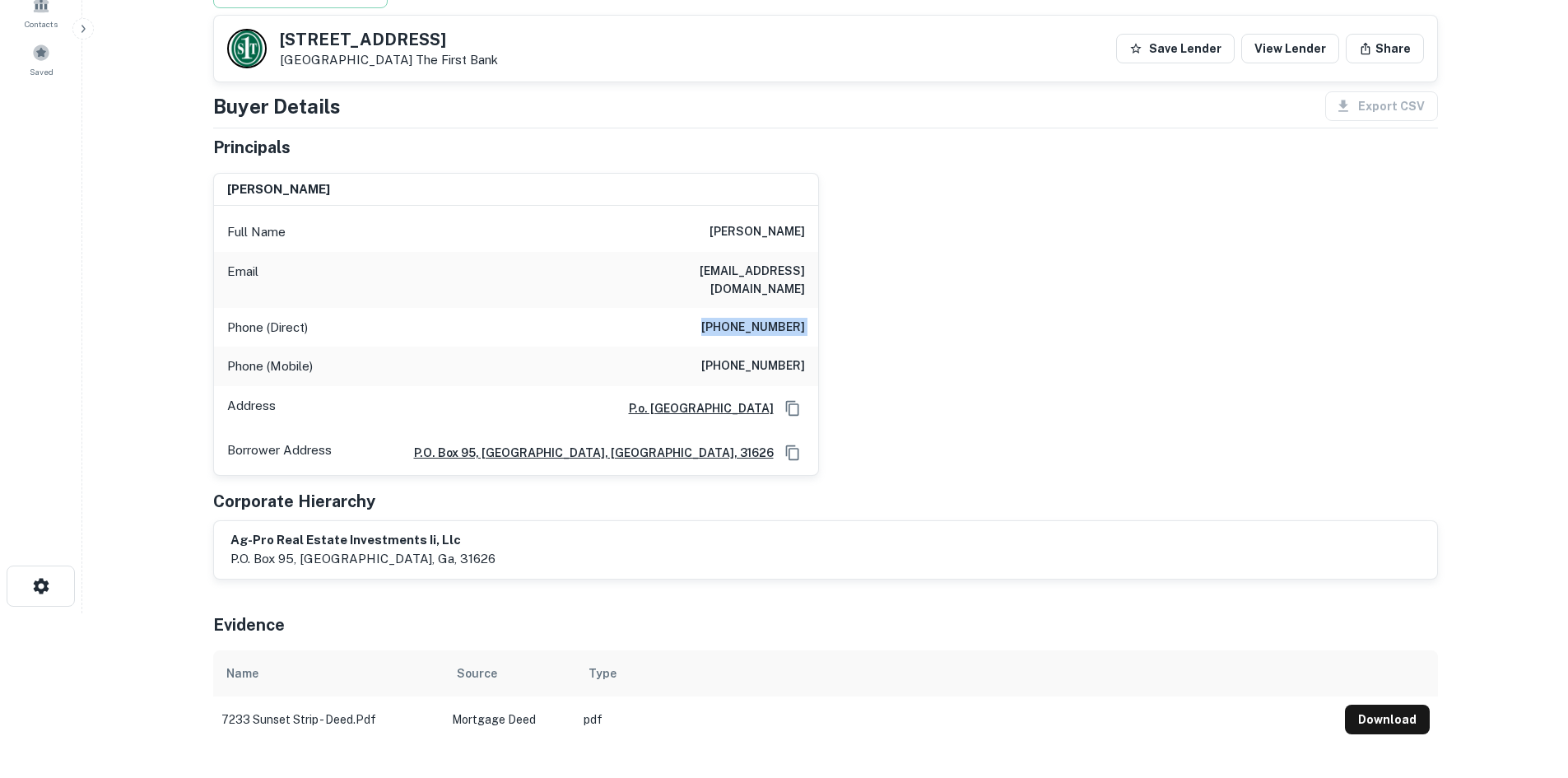
click at [757, 386] on div "Address P.o. [GEOGRAPHIC_DATA]" at bounding box center [516, 407] width 605 height 44
click at [767, 357] on h6 "[PHONE_NUMBER]" at bounding box center [752, 367] width 104 height 20
drag, startPoint x: 767, startPoint y: 348, endPoint x: 751, endPoint y: 350, distance: 16.1
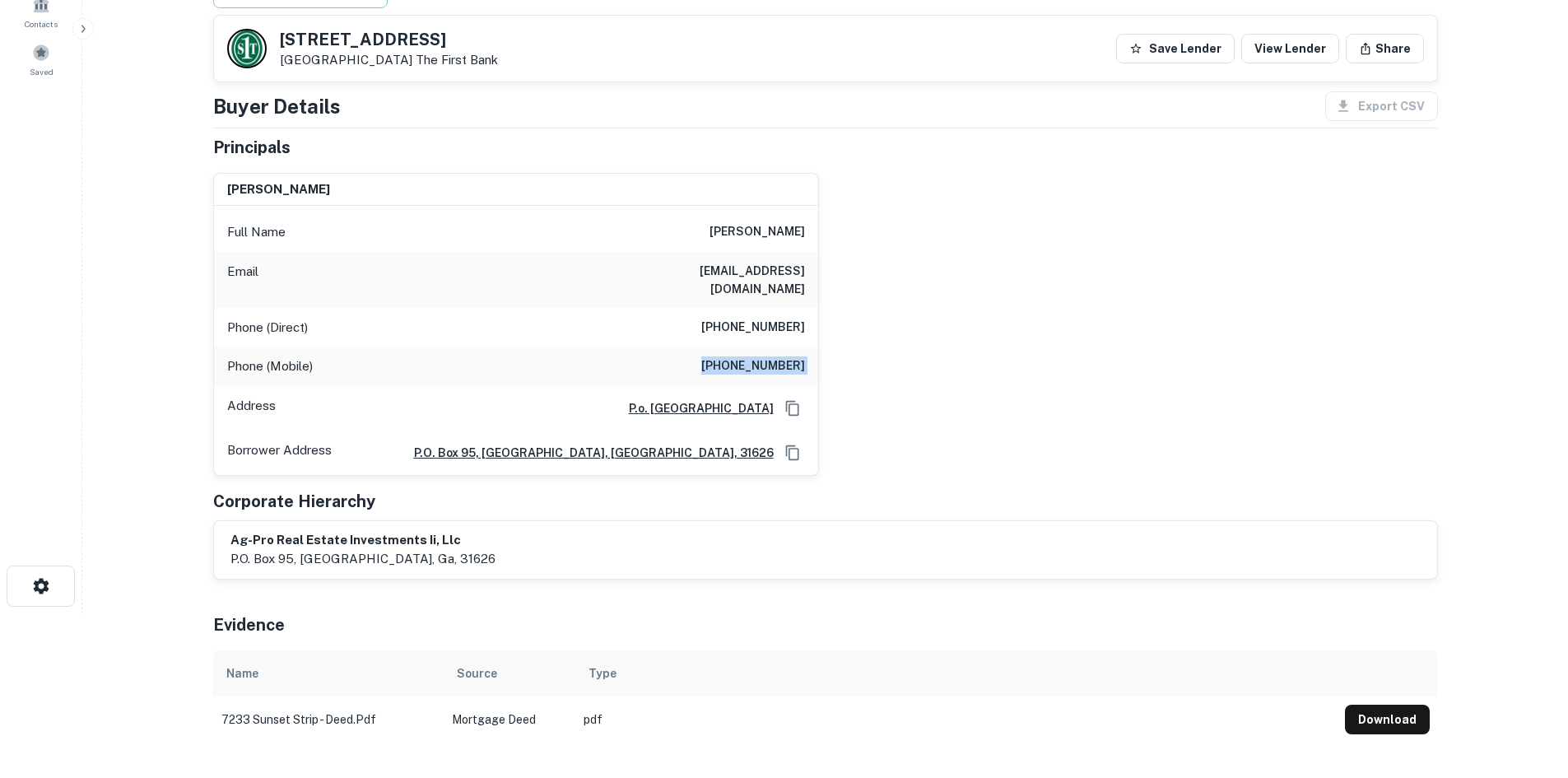
copy h6 "[PHONE_NUMBER]"
click at [854, 368] on div "[PERSON_NAME] Full Name [PERSON_NAME] Email [EMAIL_ADDRESS][DOMAIN_NAME] Phone …" at bounding box center [819, 317] width 1238 height 316
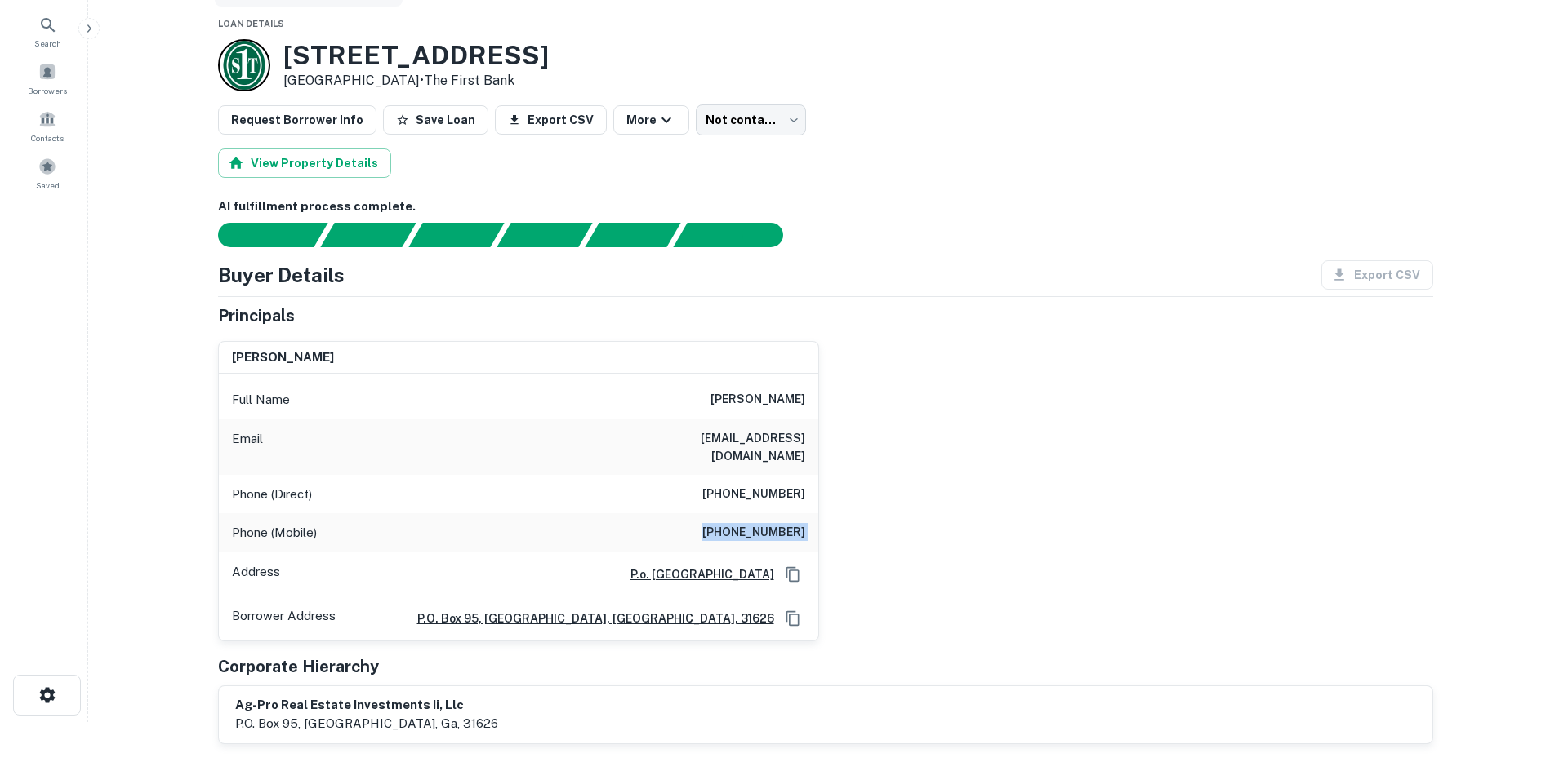
scroll to position [0, 0]
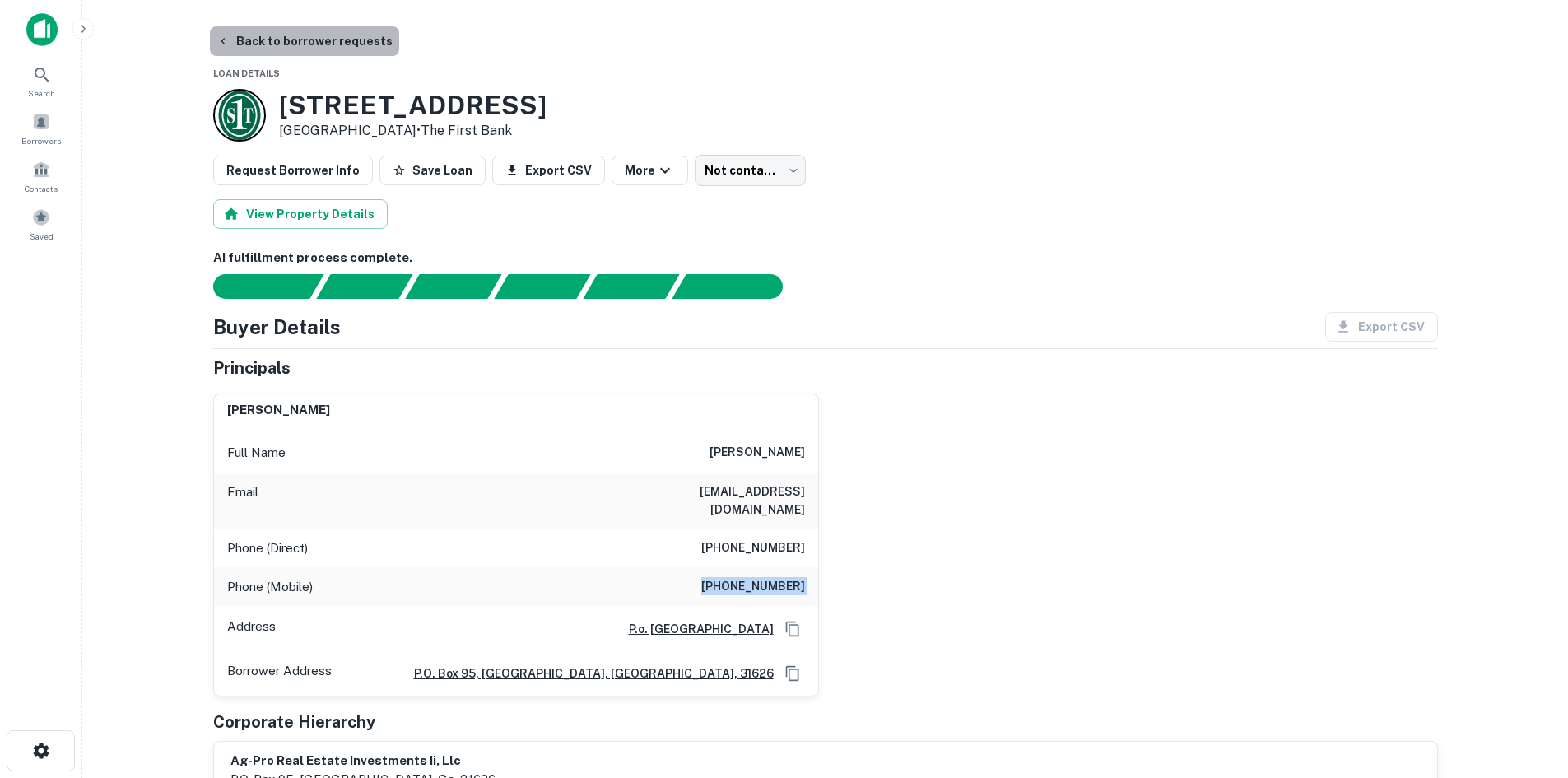
click at [345, 41] on button "Back to borrower requests" at bounding box center [305, 41] width 189 height 30
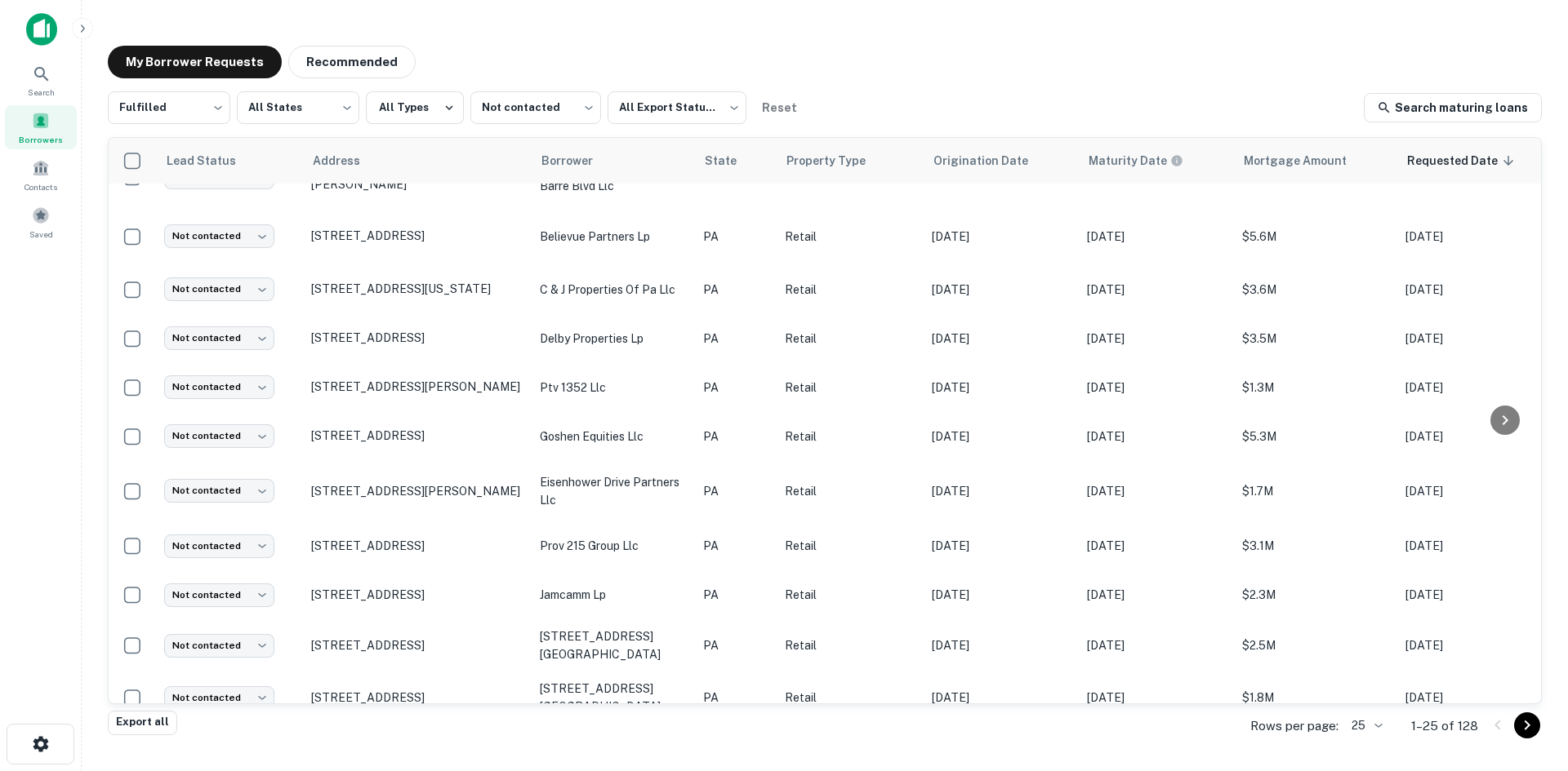
scroll to position [788, 0]
click at [1523, 725] on icon "Go to next page" at bounding box center [1527, 725] width 20 height 20
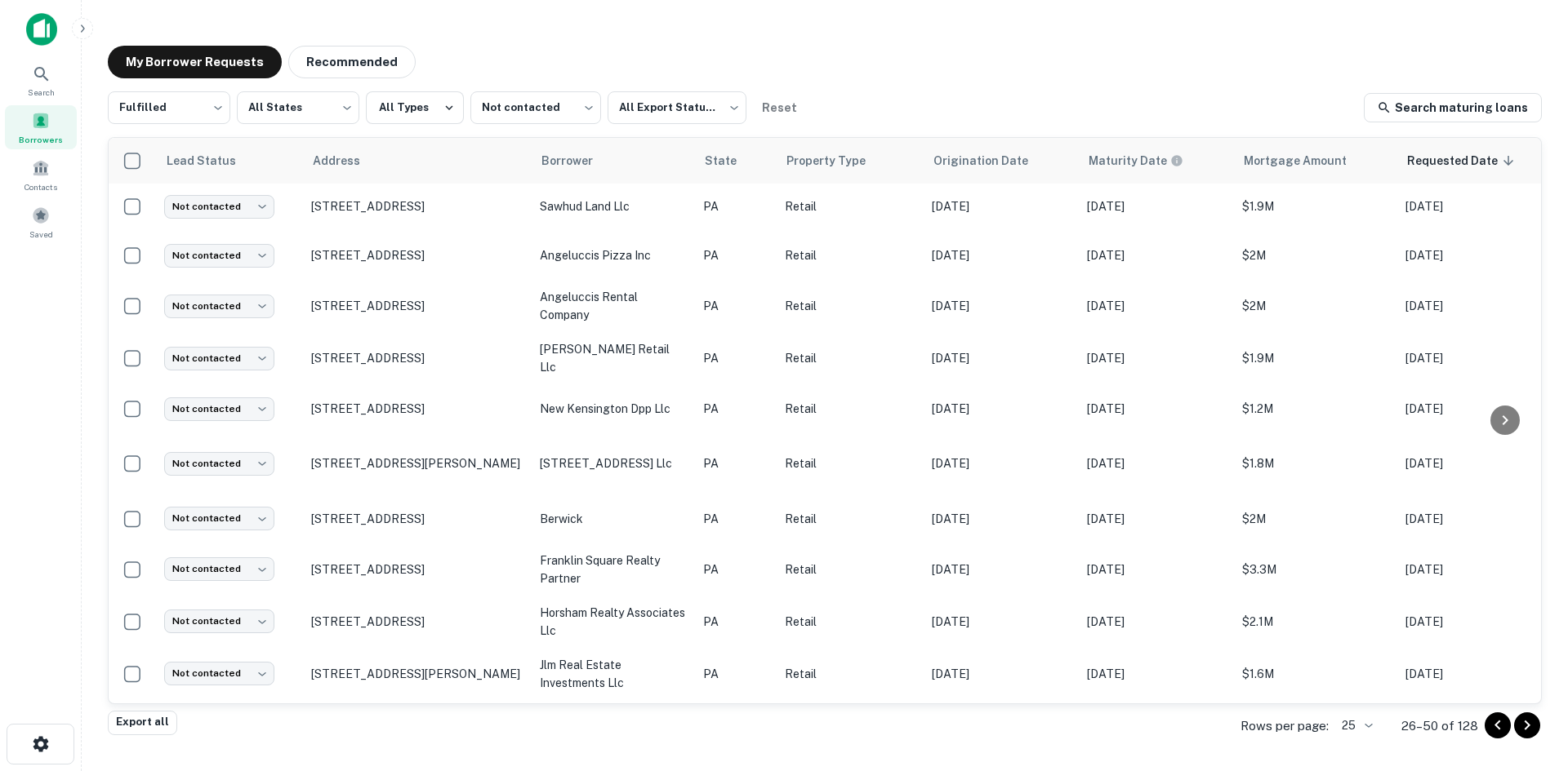
scroll to position [808, 0]
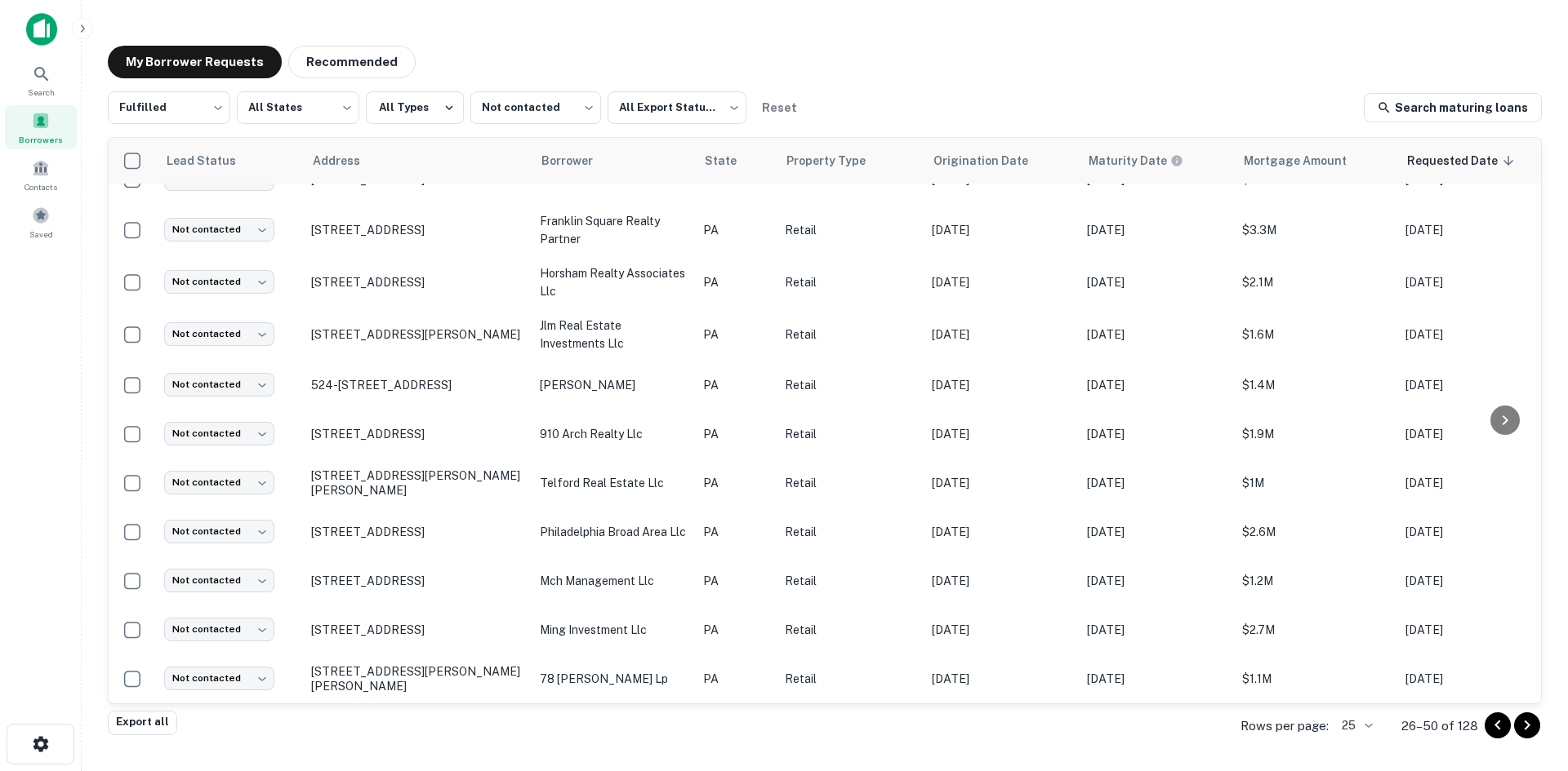
click at [1534, 725] on icon "Go to next page" at bounding box center [1527, 725] width 20 height 20
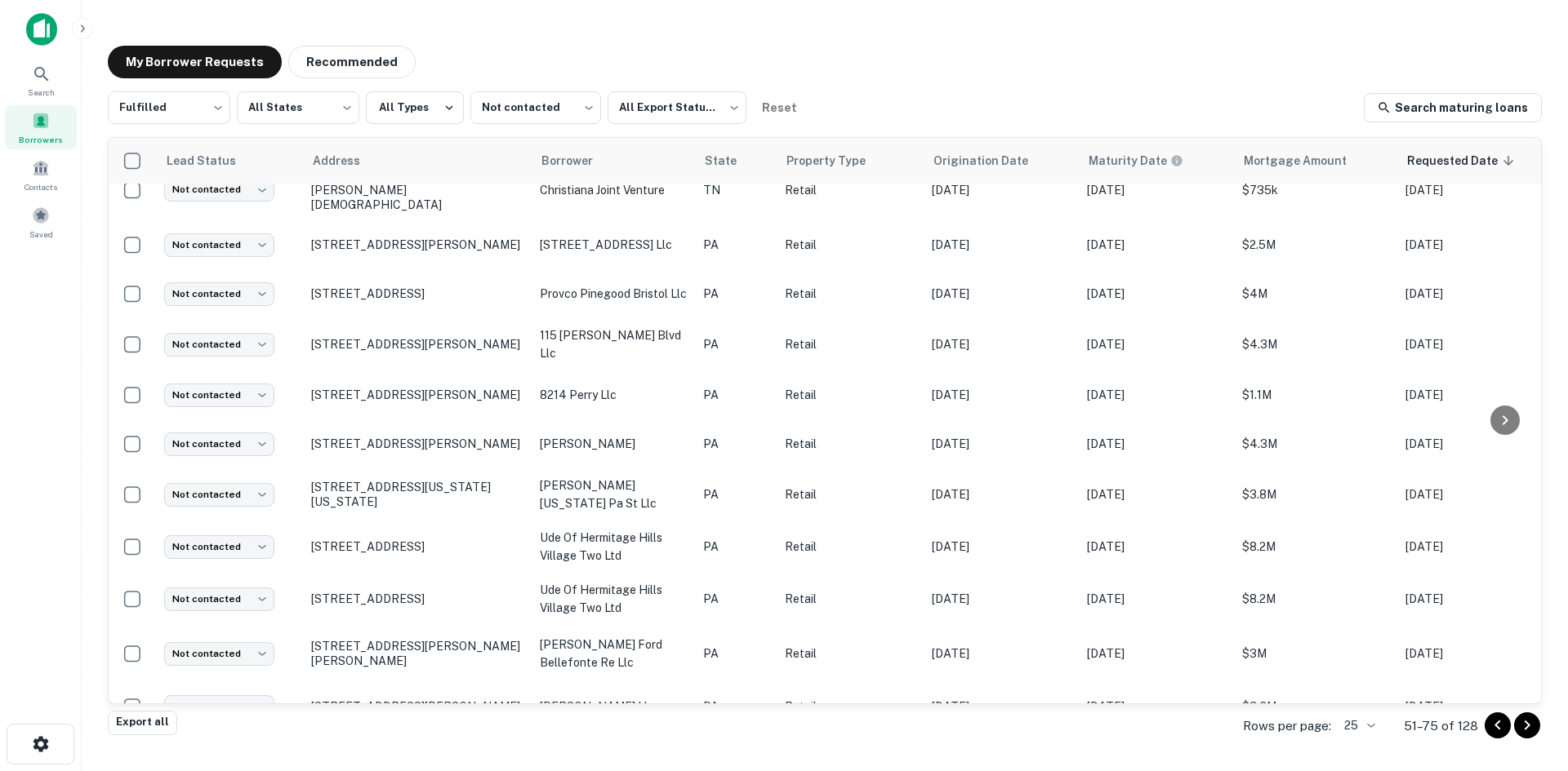
scroll to position [775, 0]
click at [1523, 732] on icon "Go to next page" at bounding box center [1527, 725] width 20 height 20
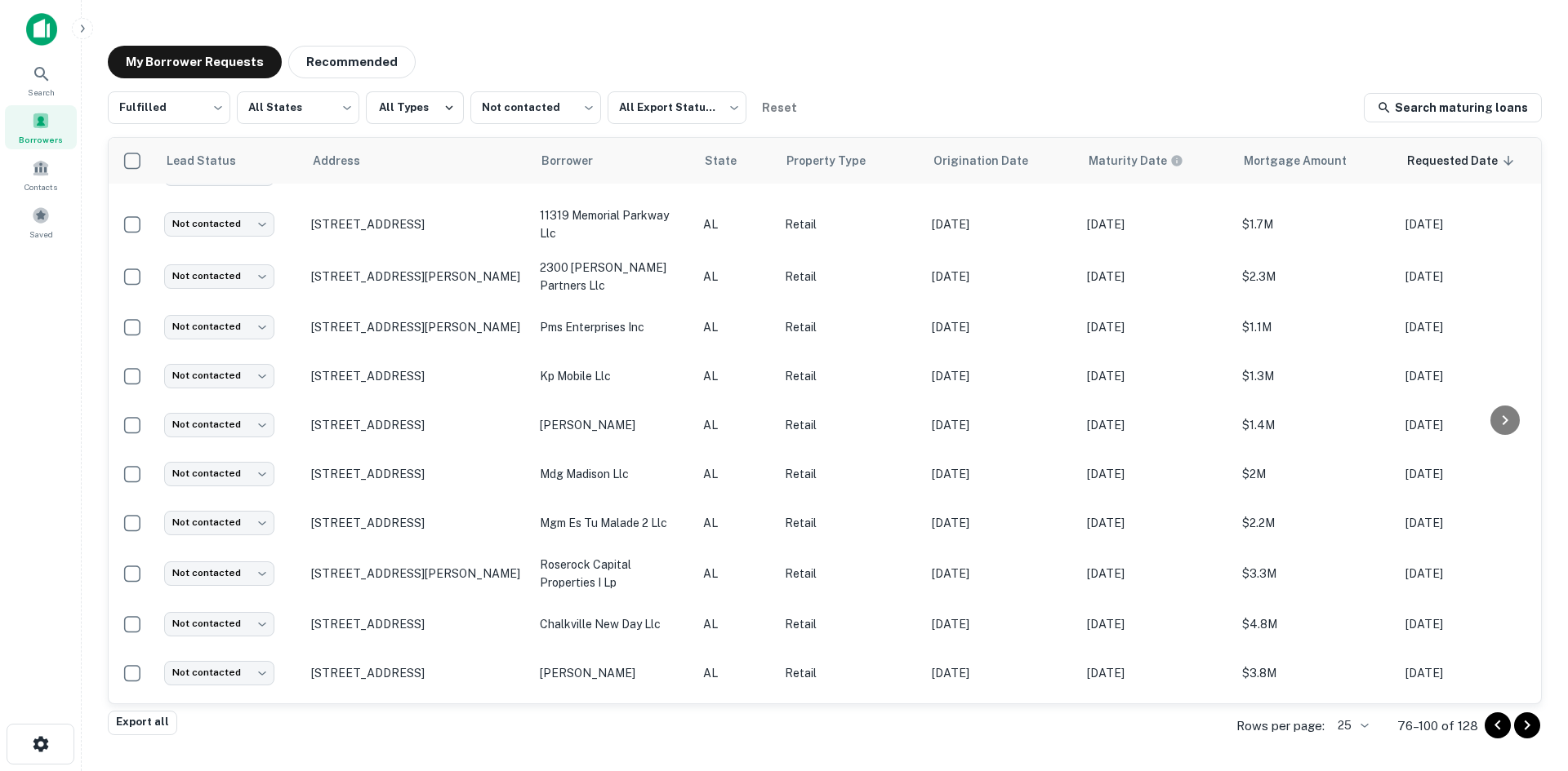
scroll to position [734, 0]
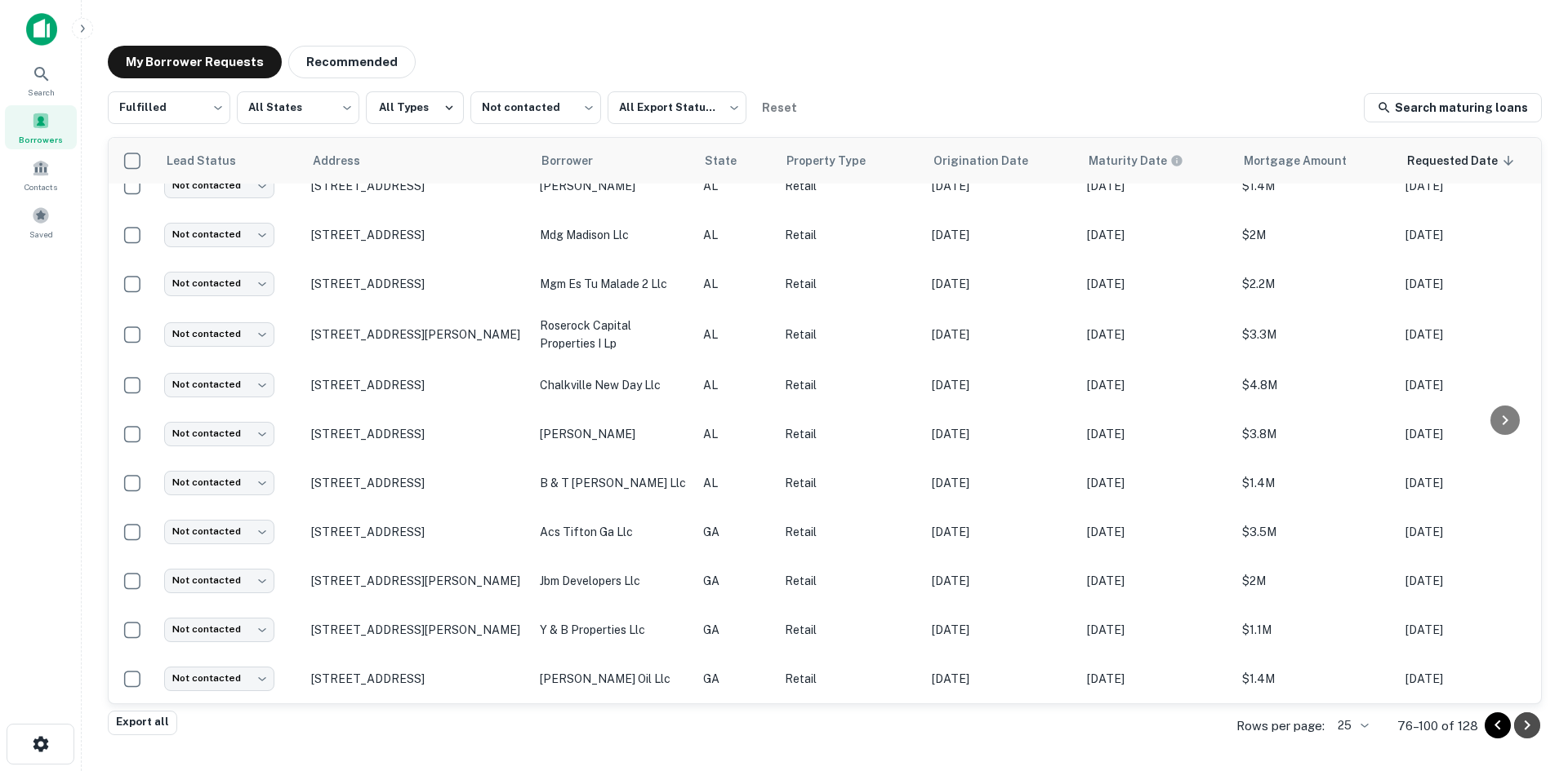
click at [1518, 727] on icon "Go to next page" at bounding box center [1527, 725] width 20 height 20
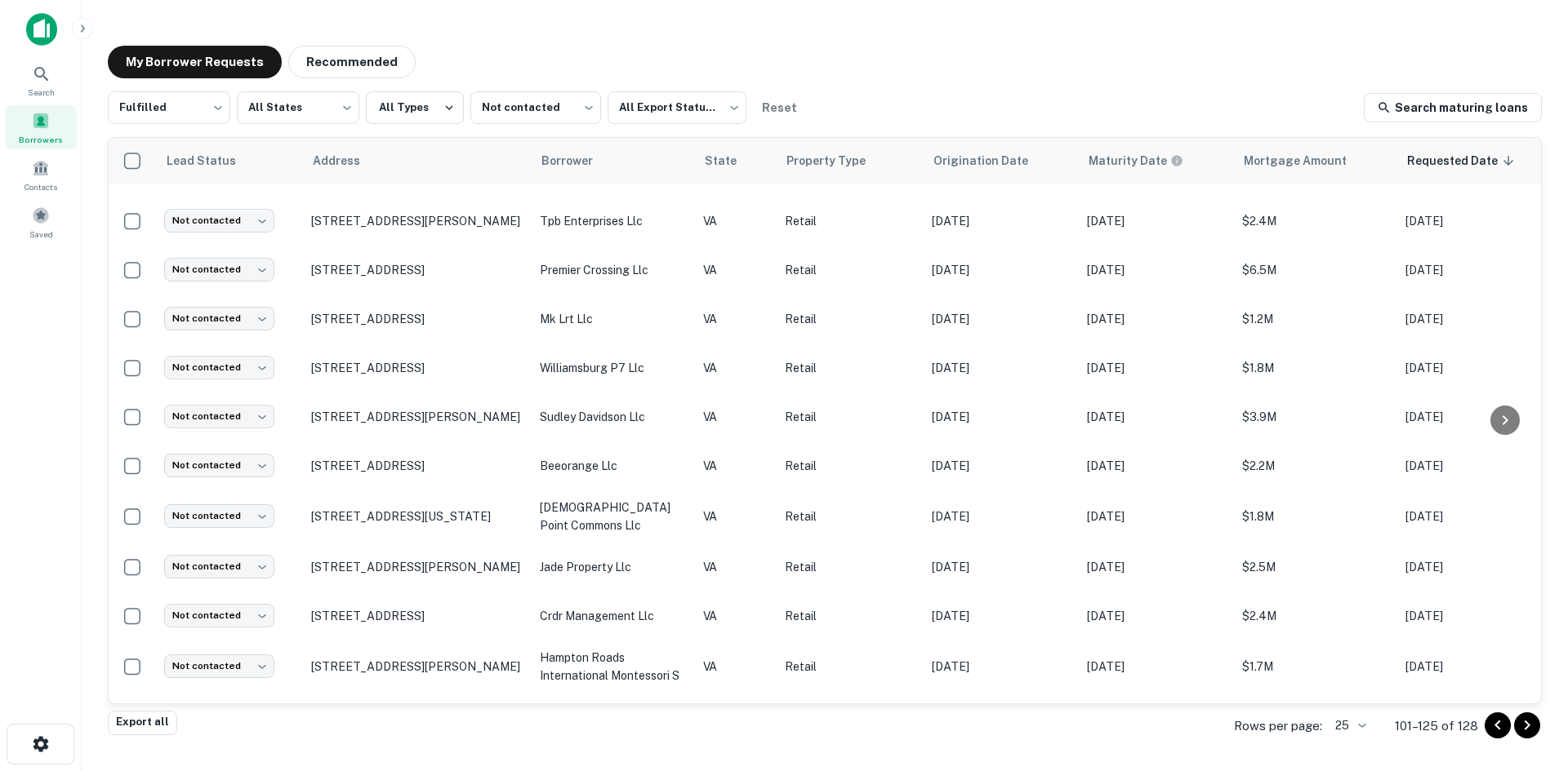
scroll to position [757, 0]
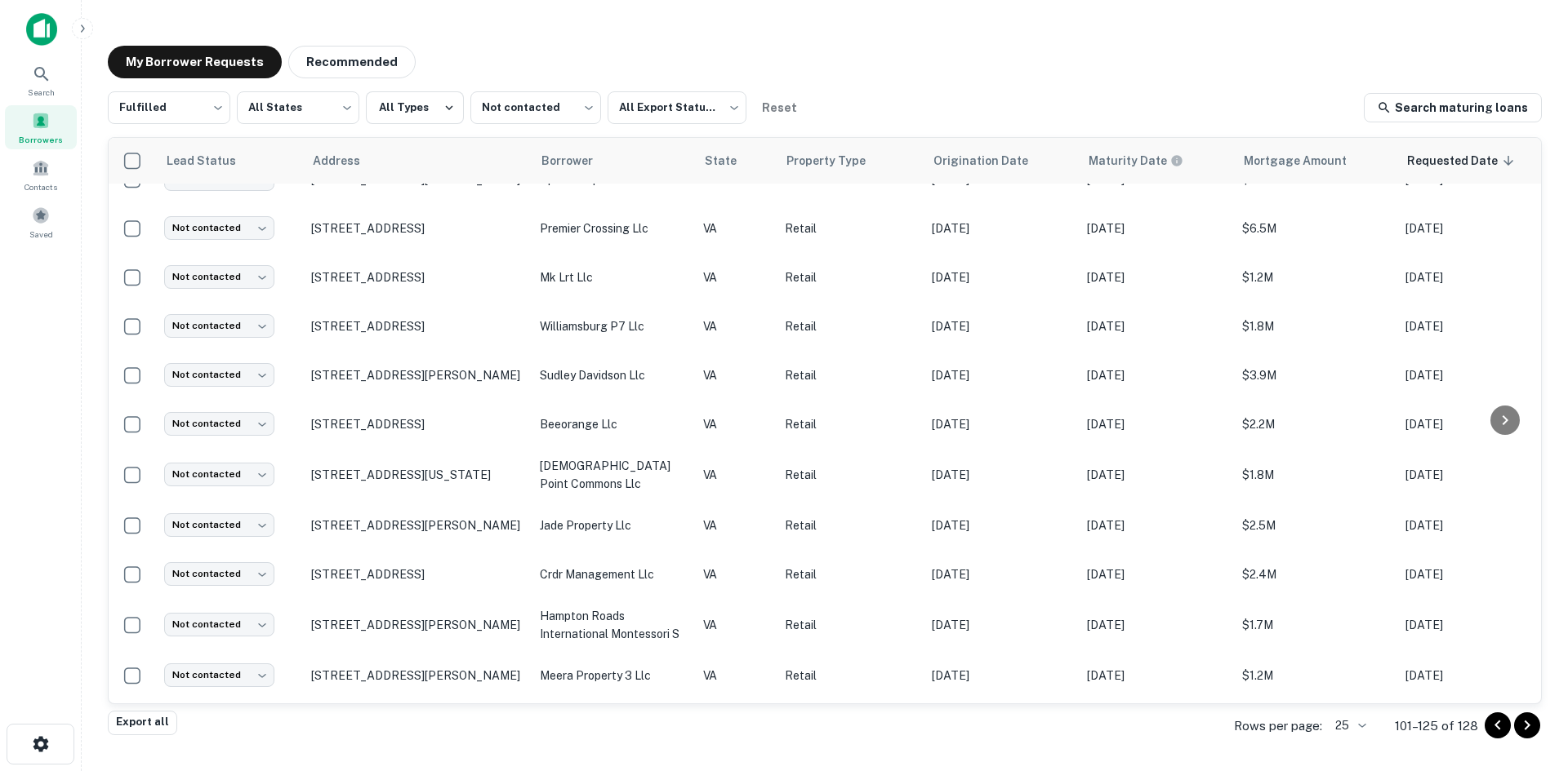
click at [1522, 723] on icon "Go to next page" at bounding box center [1527, 725] width 20 height 20
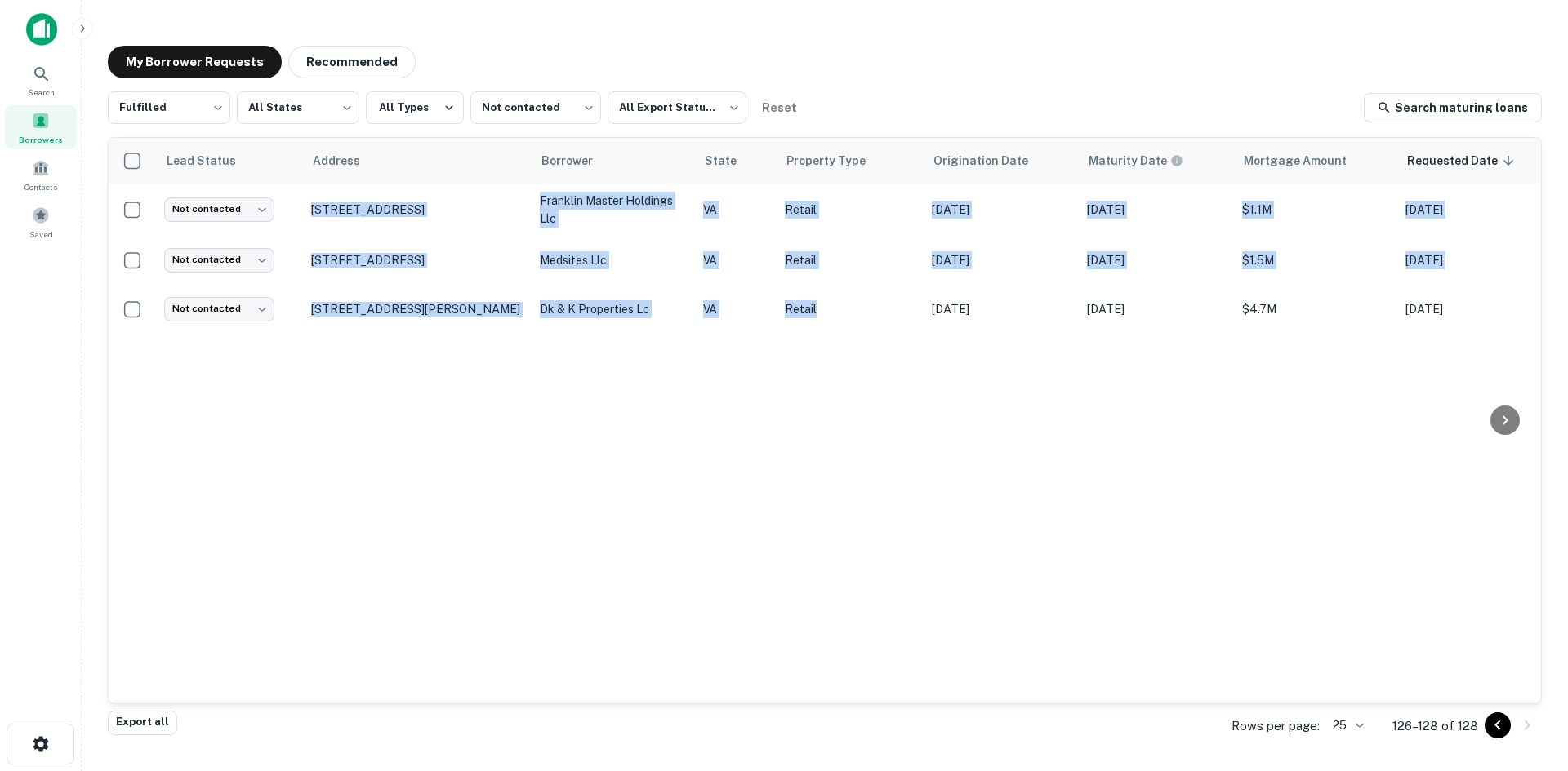
drag, startPoint x: 704, startPoint y: 362, endPoint x: 784, endPoint y: 376, distance: 81.2
click at [708, 368] on div "Lead Status Address Borrower State Property Type Origination Date Maturity Date…" at bounding box center [825, 420] width 1432 height 566
click at [724, 363] on div "Lead Status Address Borrower State Property Type Origination Date Maturity Date…" at bounding box center [825, 420] width 1432 height 566
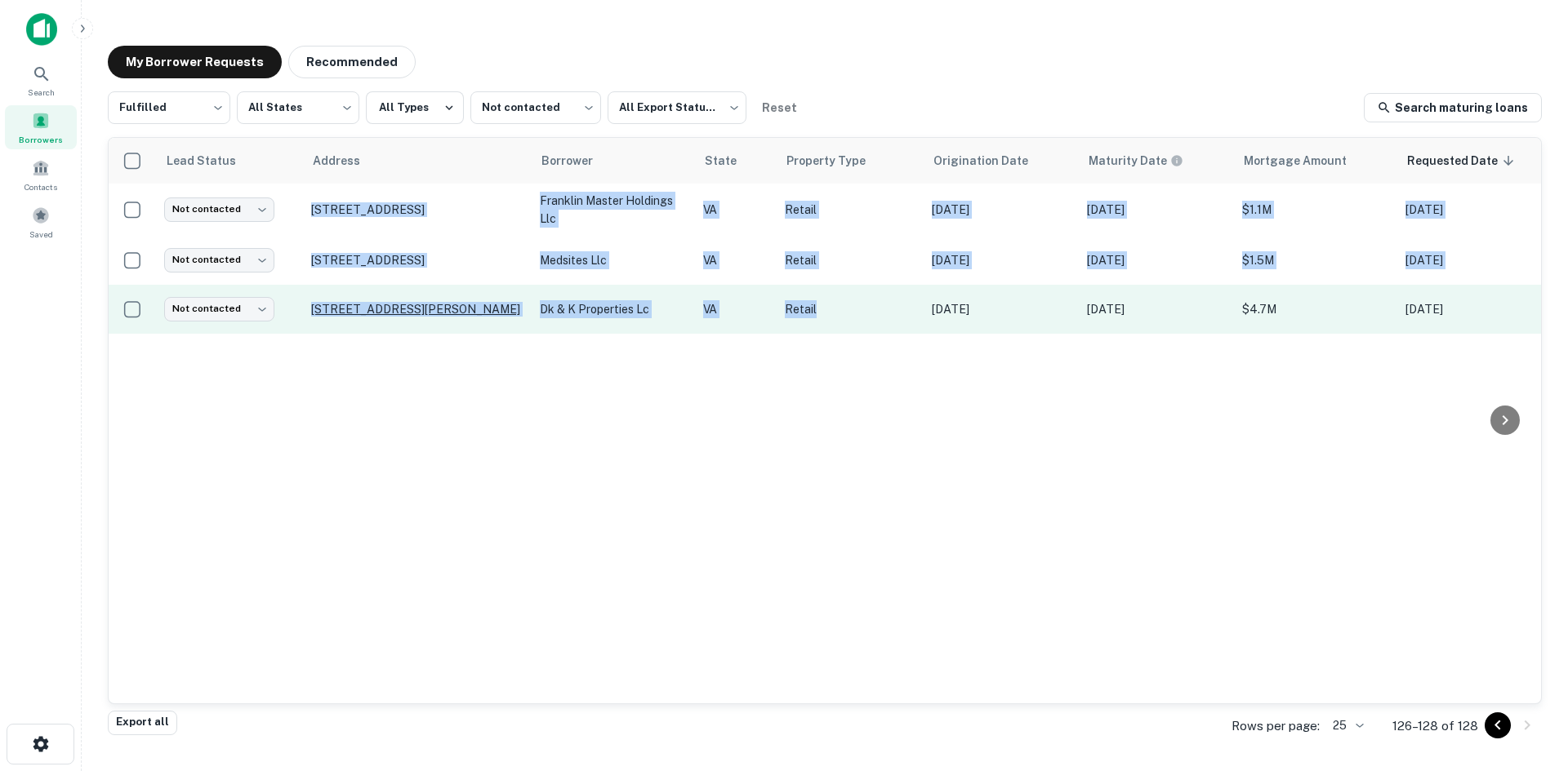
click at [426, 302] on p "[STREET_ADDRESS][PERSON_NAME]" at bounding box center [417, 309] width 213 height 14
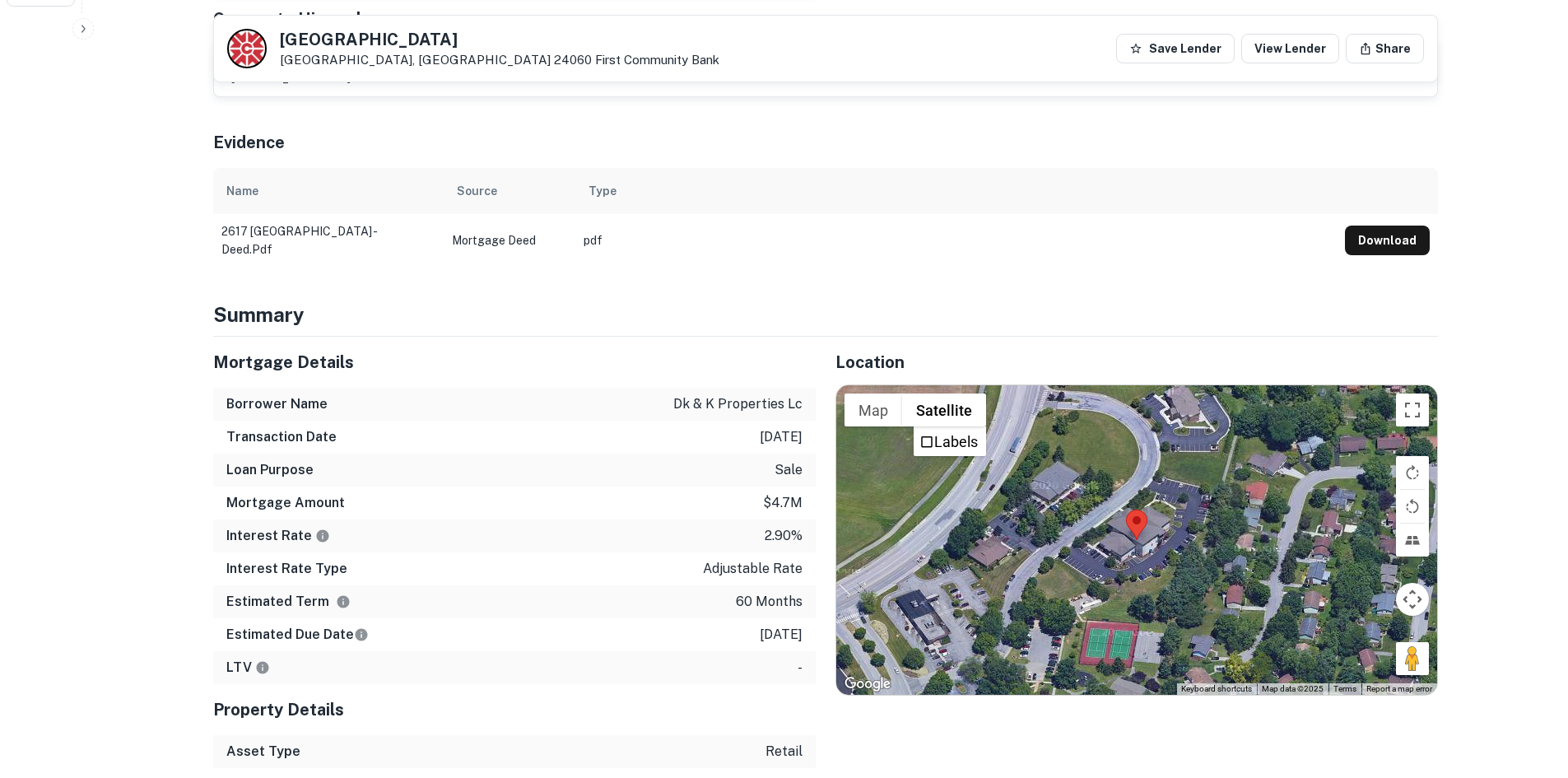
scroll to position [824, 0]
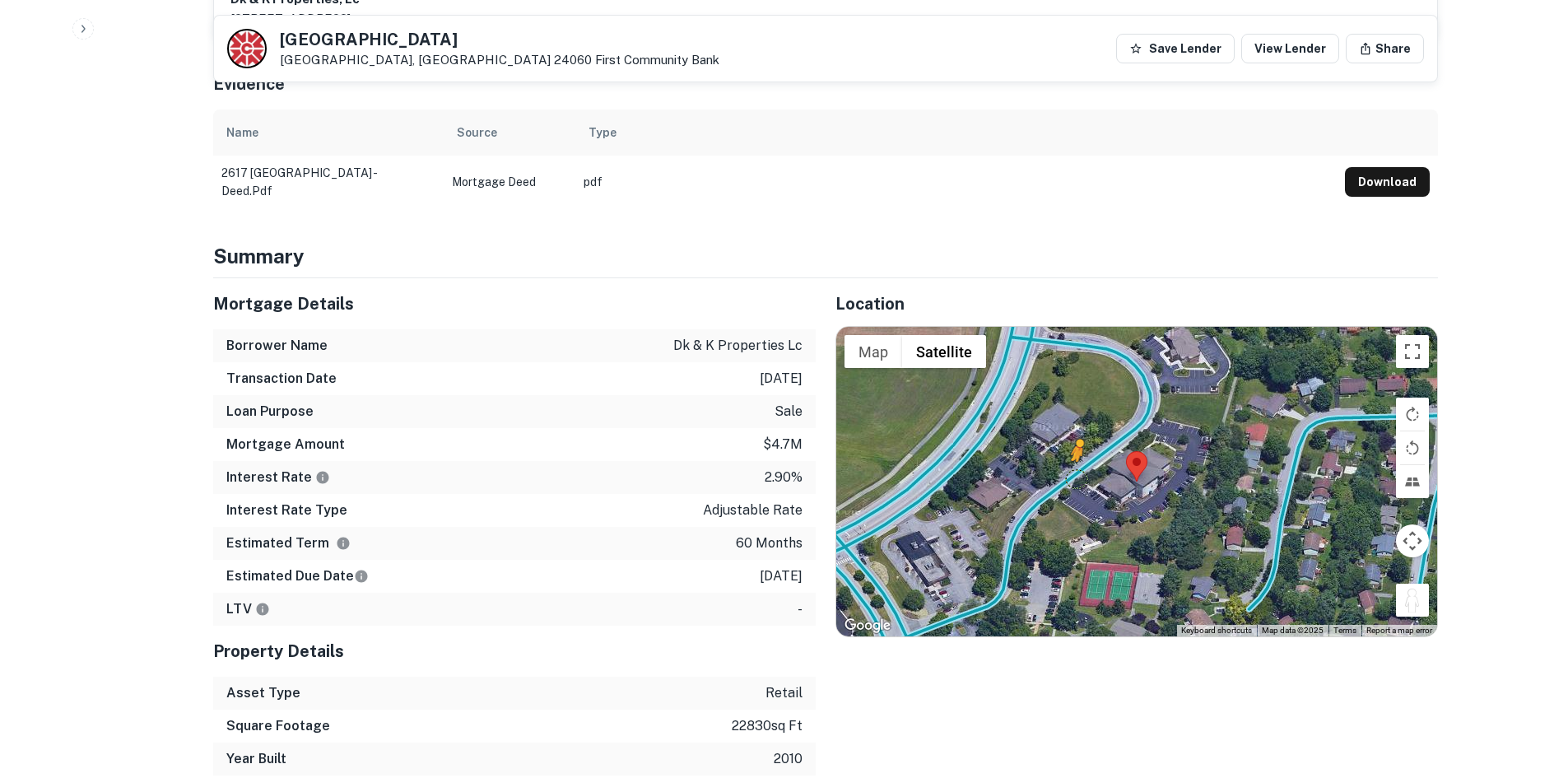
drag, startPoint x: 1409, startPoint y: 595, endPoint x: 1074, endPoint y: 461, distance: 360.8
click at [1074, 461] on div "To activate drag with keyboard, press Alt + Enter. Once in keyboard drag state,…" at bounding box center [1136, 482] width 601 height 310
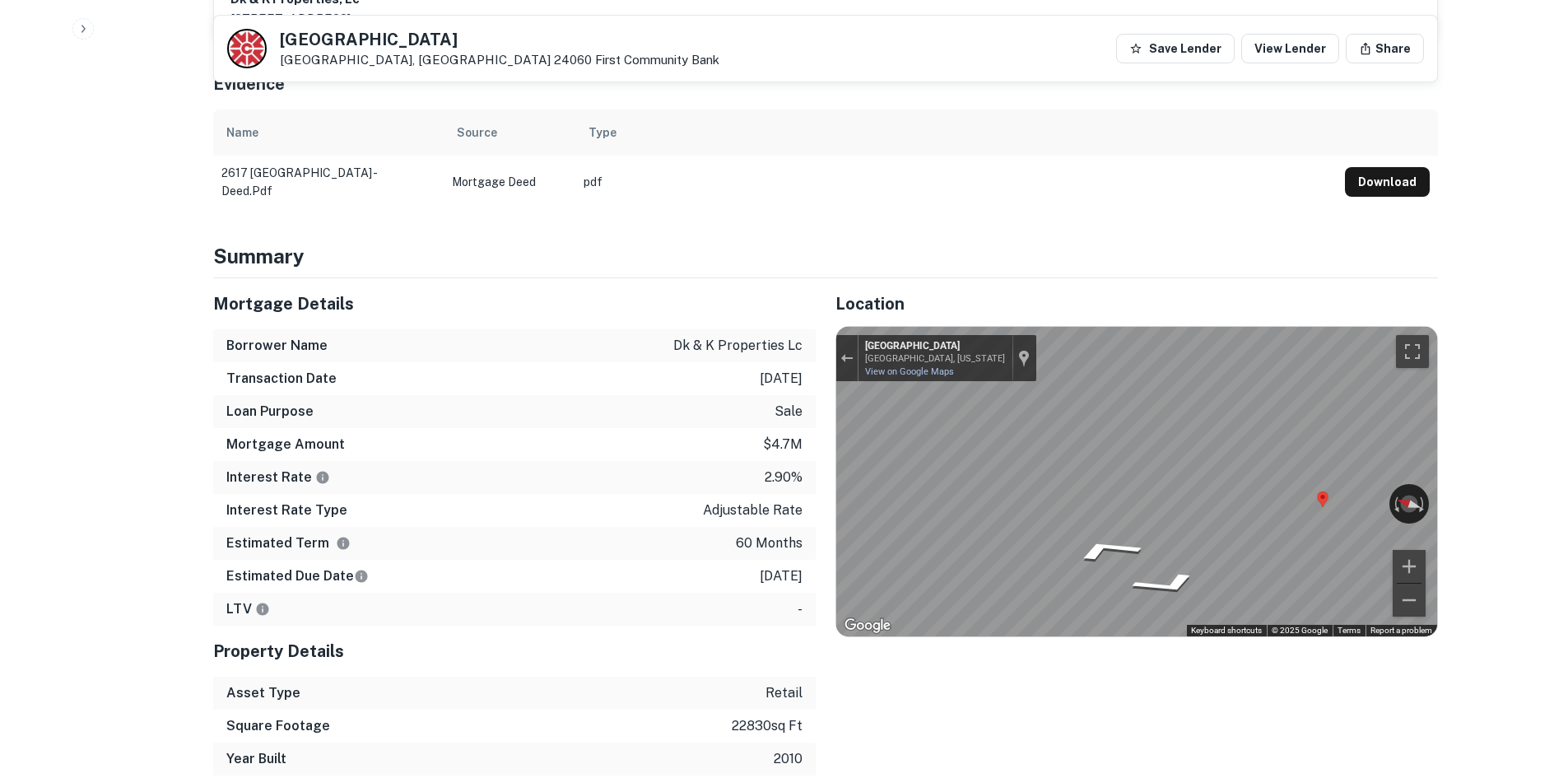
click at [705, 415] on div "Mortgage Details Borrower Name dk & k properties lc Transaction Date [DATE] Loa…" at bounding box center [816, 527] width 1244 height 498
